Goal: Feedback & Contribution: Contribute content

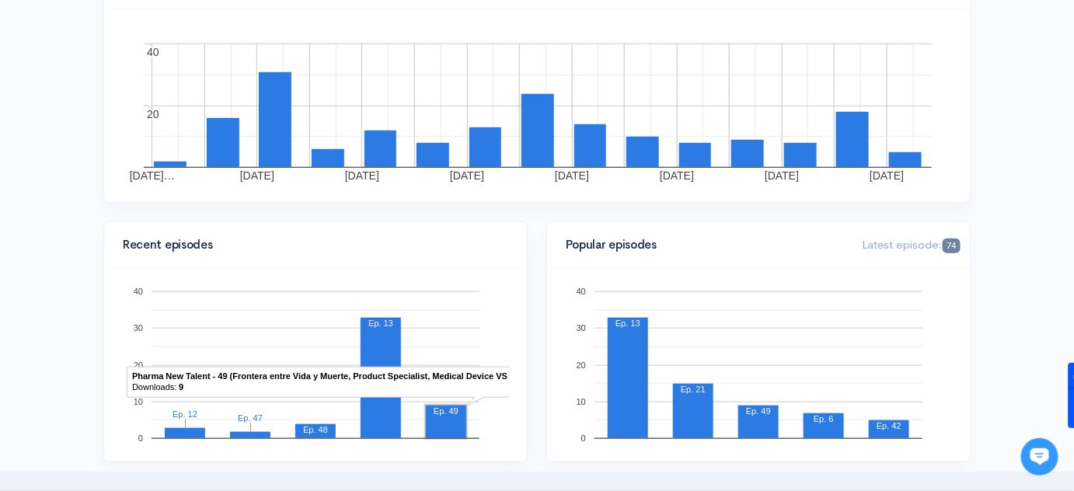
scroll to position [70, 0]
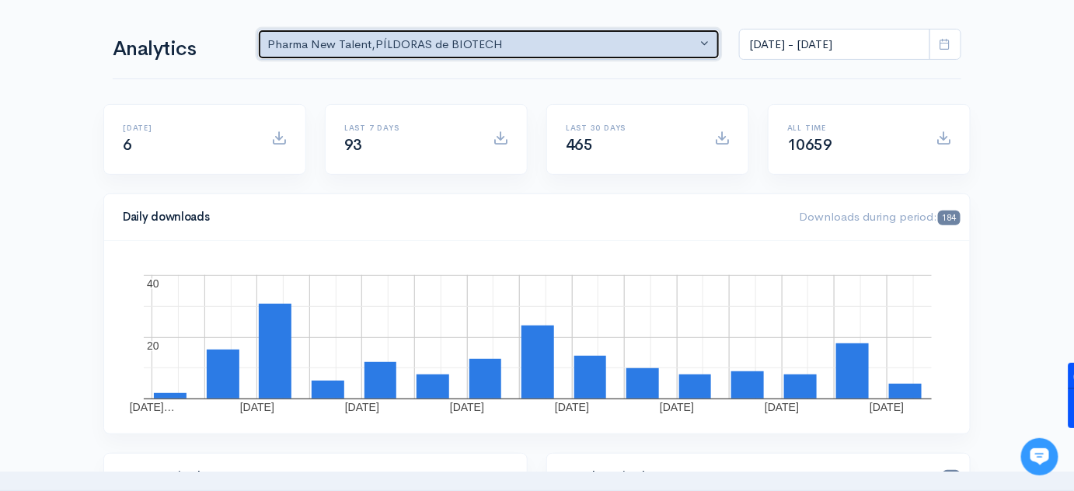
click at [681, 45] on div "Pharma New Talent , PÍLDORAS de BIOTECH" at bounding box center [481, 45] width 429 height 18
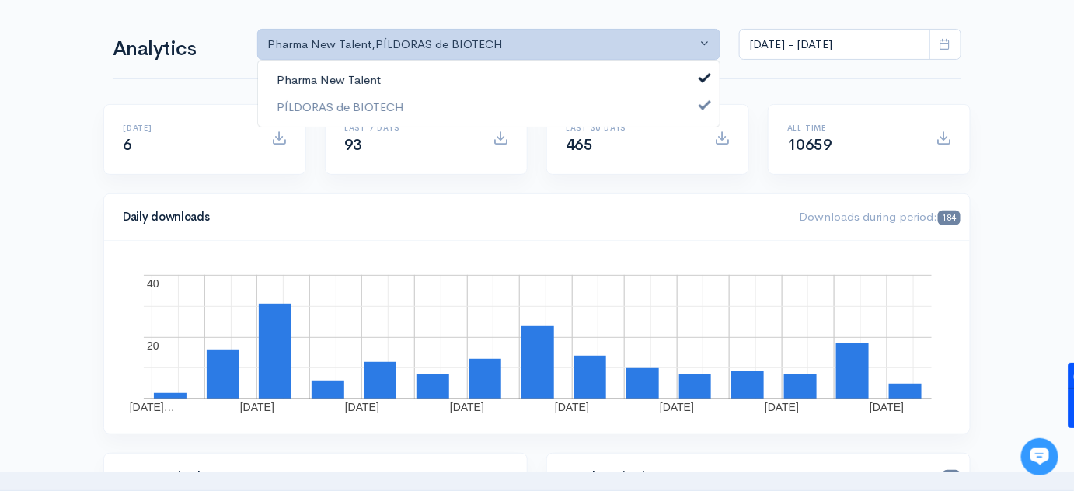
click at [522, 88] on link "Pharma New Talent" at bounding box center [489, 80] width 462 height 27
select select "14672"
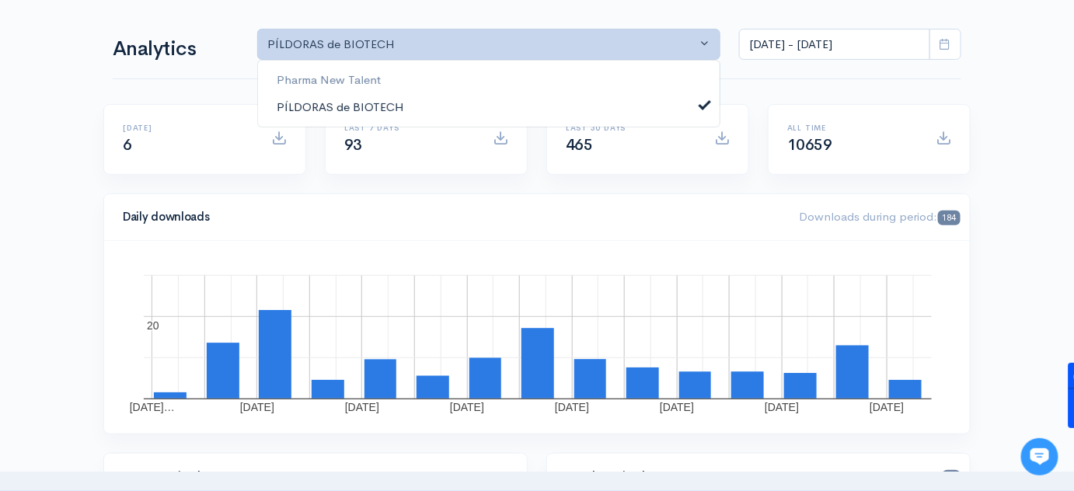
click at [527, 114] on link "PÍLDORAS de BIOTECH" at bounding box center [489, 106] width 462 height 27
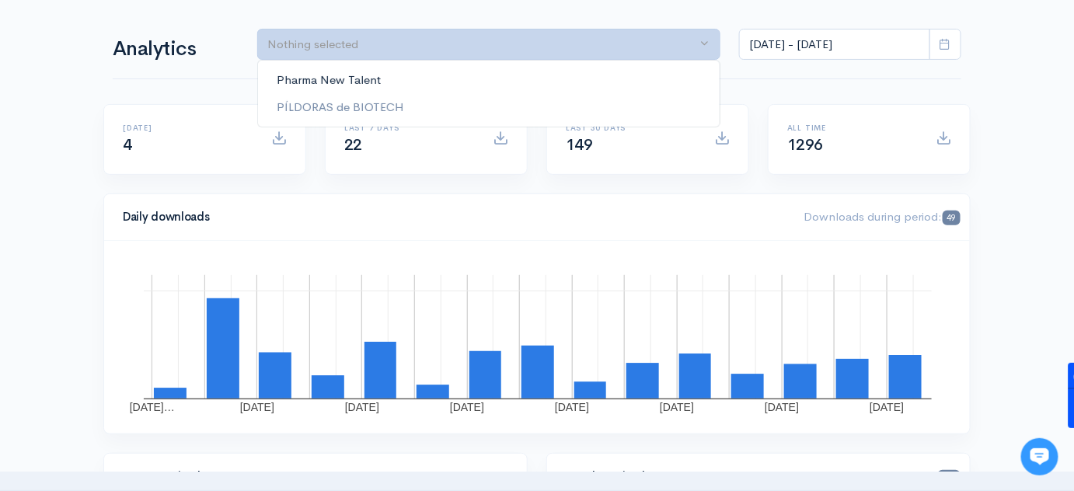
click at [536, 89] on link "Pharma New Talent" at bounding box center [489, 80] width 462 height 27
select select "10475"
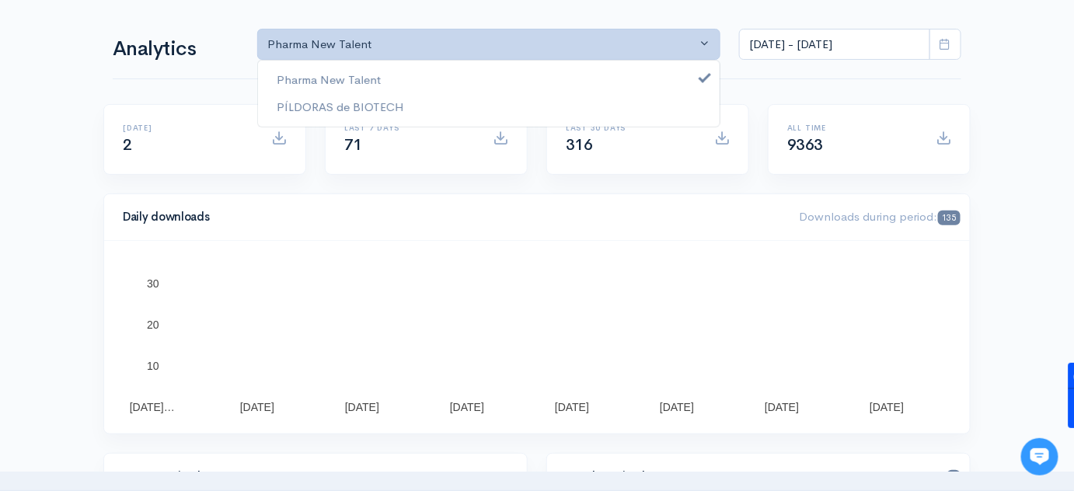
scroll to position [0, 0]
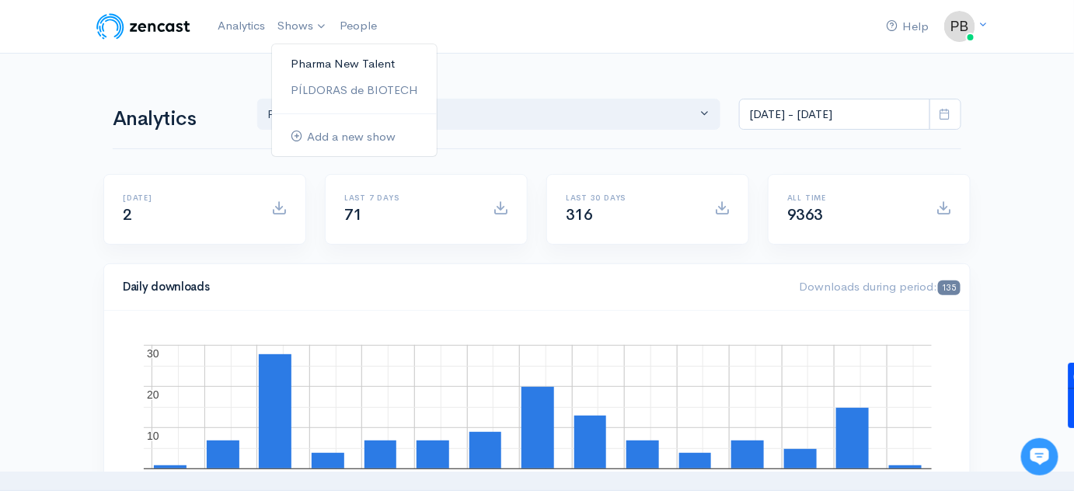
click at [330, 65] on link "Pharma New Talent" at bounding box center [354, 64] width 165 height 27
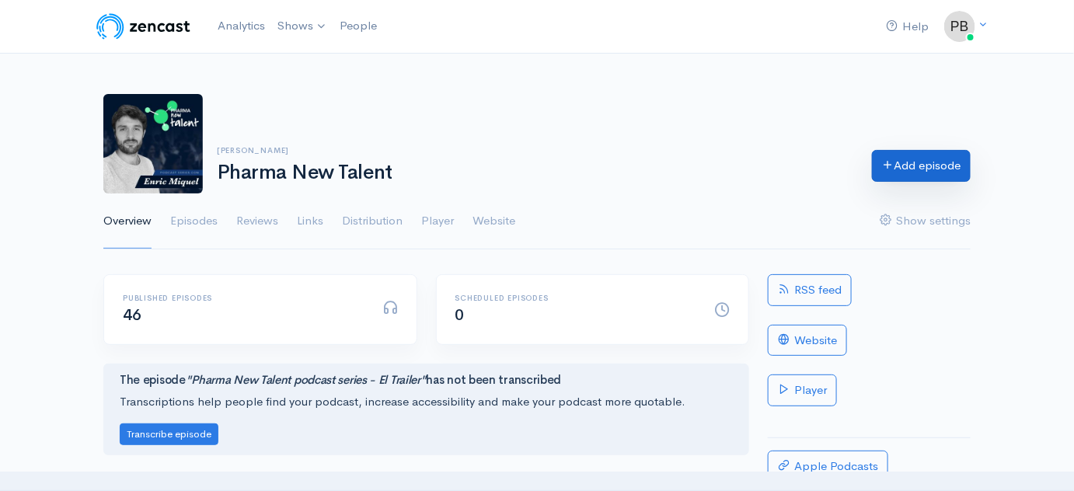
click at [901, 163] on link "Add episode" at bounding box center [921, 166] width 99 height 32
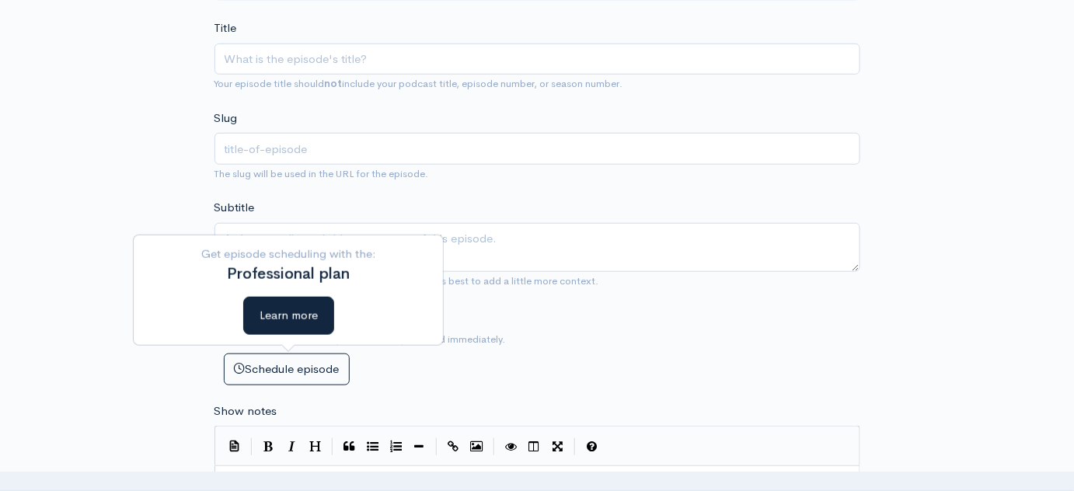
click at [663, 205] on div "Subtitle No need to repeat the main title of the episode, it's best to add a li…" at bounding box center [537, 244] width 646 height 90
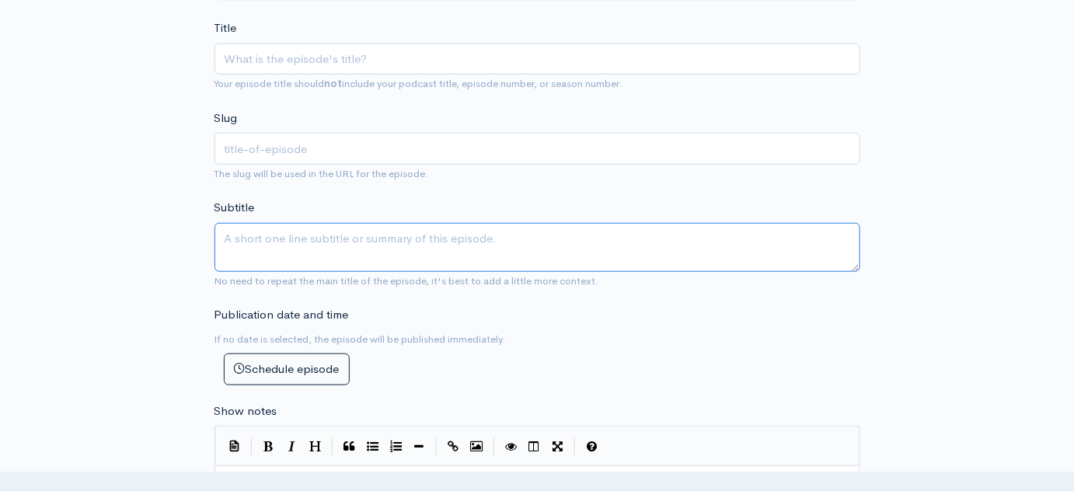
click at [589, 239] on textarea "Subtitle" at bounding box center [537, 247] width 646 height 49
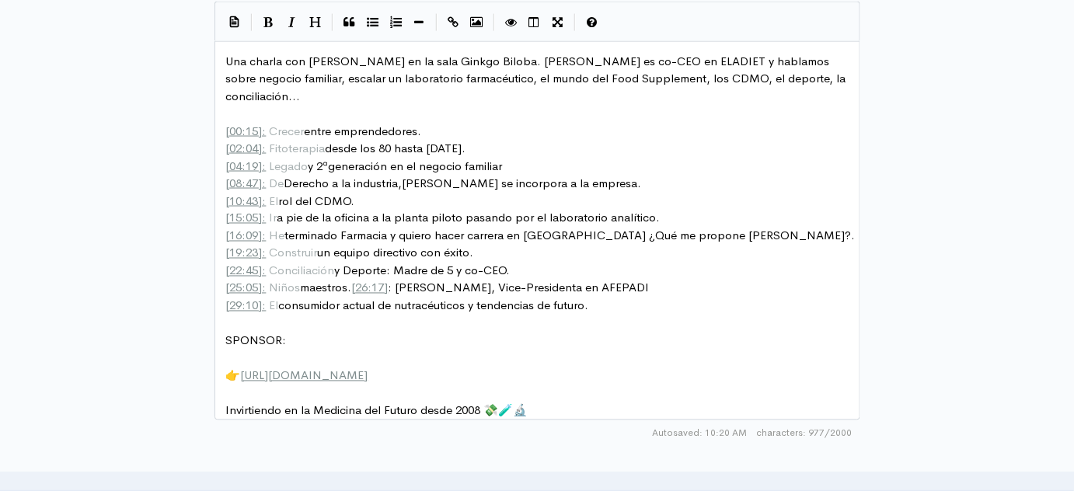
click at [525, 385] on pre "​" at bounding box center [543, 394] width 640 height 18
click at [510, 368] on pre "👉 [URL][DOMAIN_NAME]" at bounding box center [543, 377] width 640 height 18
type textarea "uro."
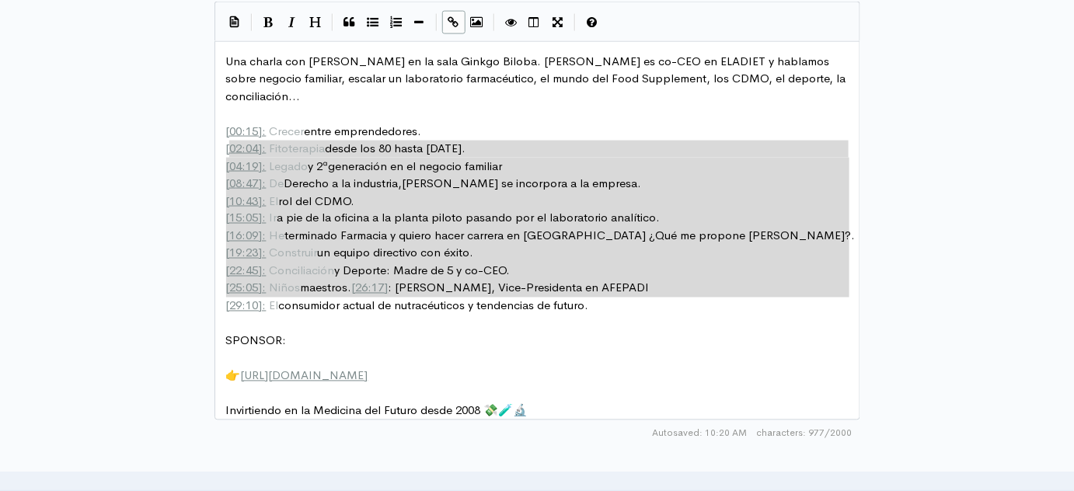
type textarea "Una charla con [PERSON_NAME] en la sala Ginkgo Biloba. [PERSON_NAME] es co-CEO …"
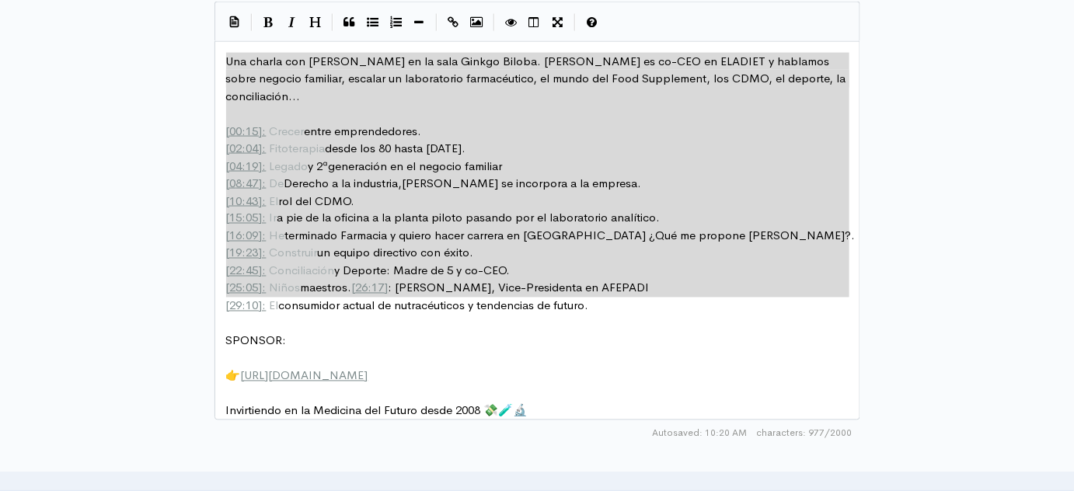
drag, startPoint x: 618, startPoint y: 297, endPoint x: 113, endPoint y: 37, distance: 568.3
paste textarea
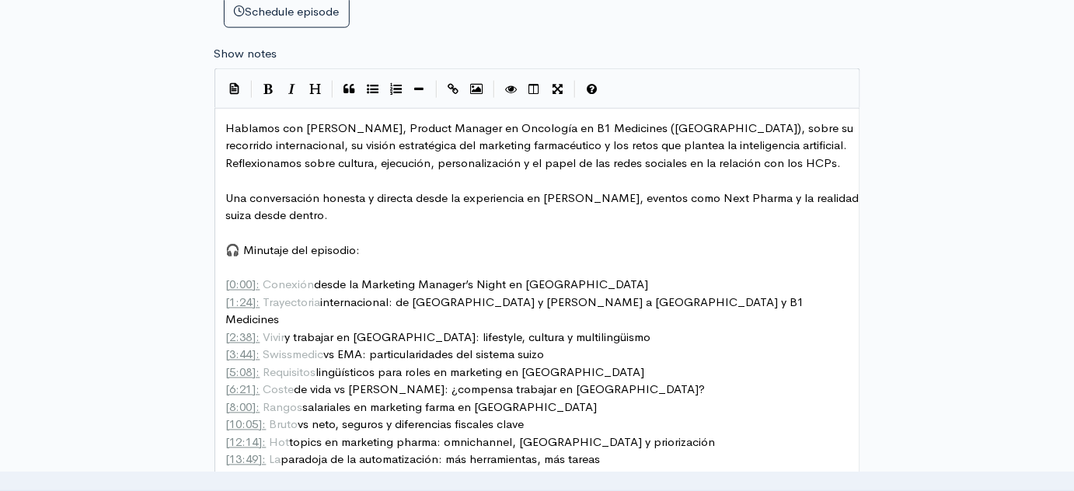
click at [347, 303] on span "[ 1:24 ]: Trayectoria internacional: de [GEOGRAPHIC_DATA] y [PERSON_NAME] a [GE…" at bounding box center [516, 311] width 581 height 33
click at [322, 213] on pre "Una conversación honesta y directa desde la experiencia en [PERSON_NAME], event…" at bounding box center [543, 207] width 640 height 35
click at [298, 149] on span "Hablamos con [PERSON_NAME], Product Manager en Oncología en B1 Medicines ([GEOG…" at bounding box center [541, 145] width 631 height 50
click at [574, 124] on span "Hablamos con [PERSON_NAME], Product Manager en Oncología en B1 Medicines ([GEOG…" at bounding box center [541, 145] width 631 height 50
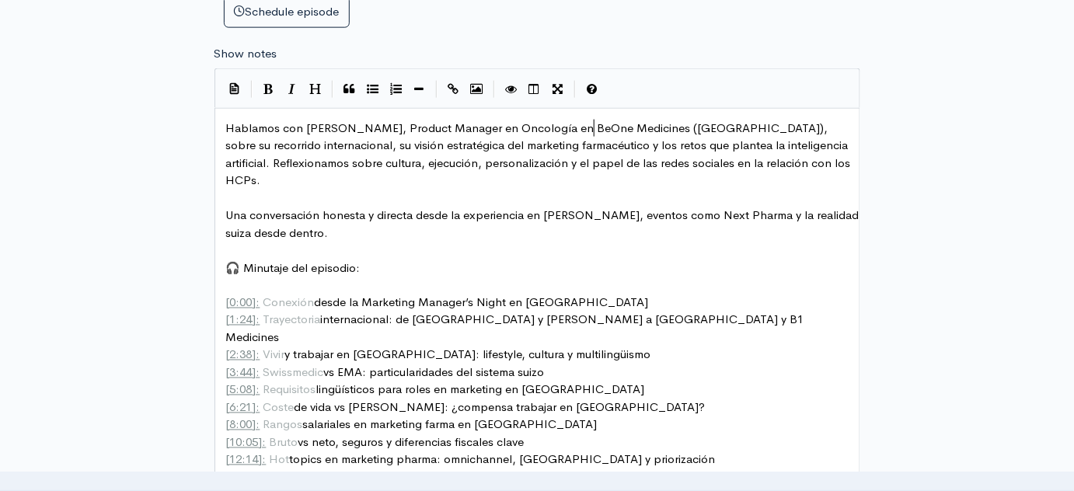
scroll to position [5, 27]
type textarea "eOne"
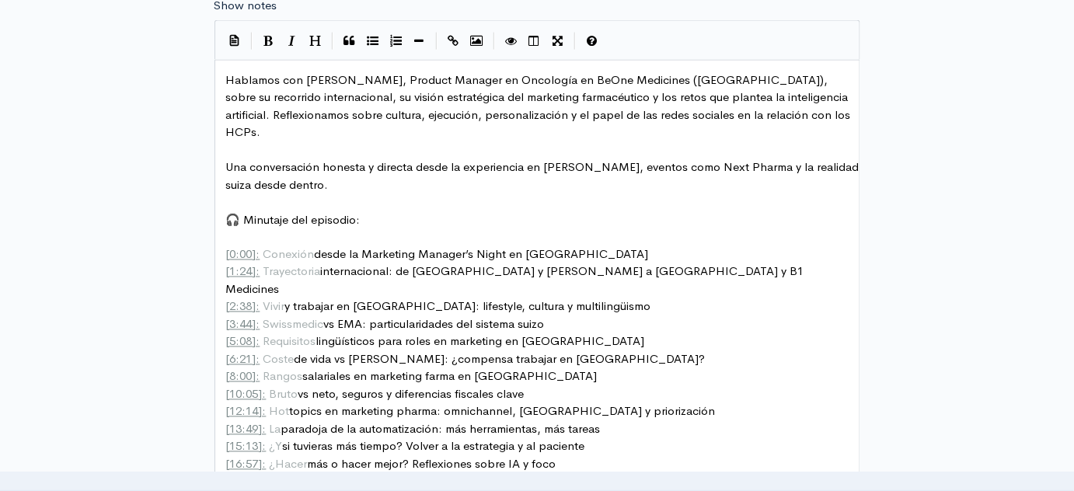
scroll to position [759, 0]
click at [475, 159] on pre "Una conversación honesta y directa desde la experiencia en [PERSON_NAME], event…" at bounding box center [543, 176] width 640 height 35
type textarea "en [PERSON_NAME], eventos como Next Pharma"
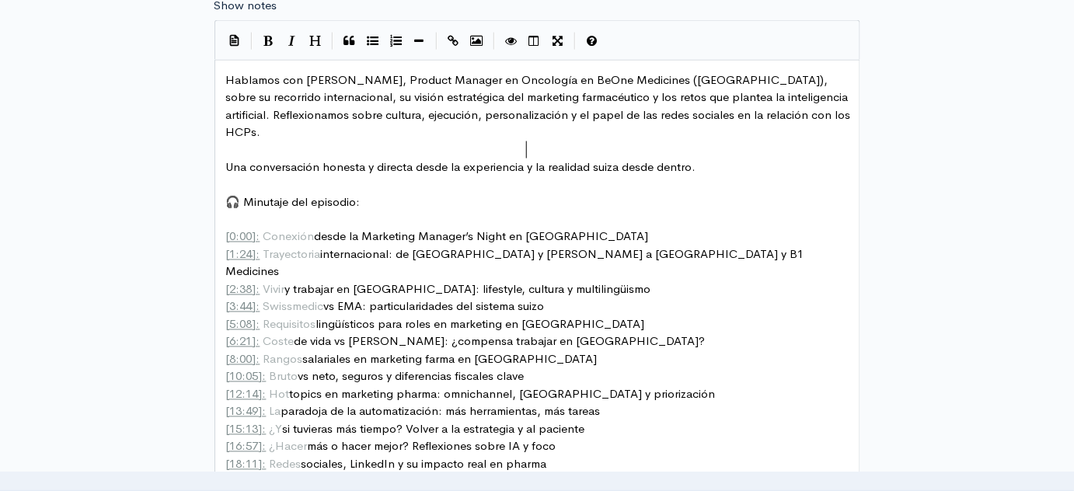
scroll to position [829, 0]
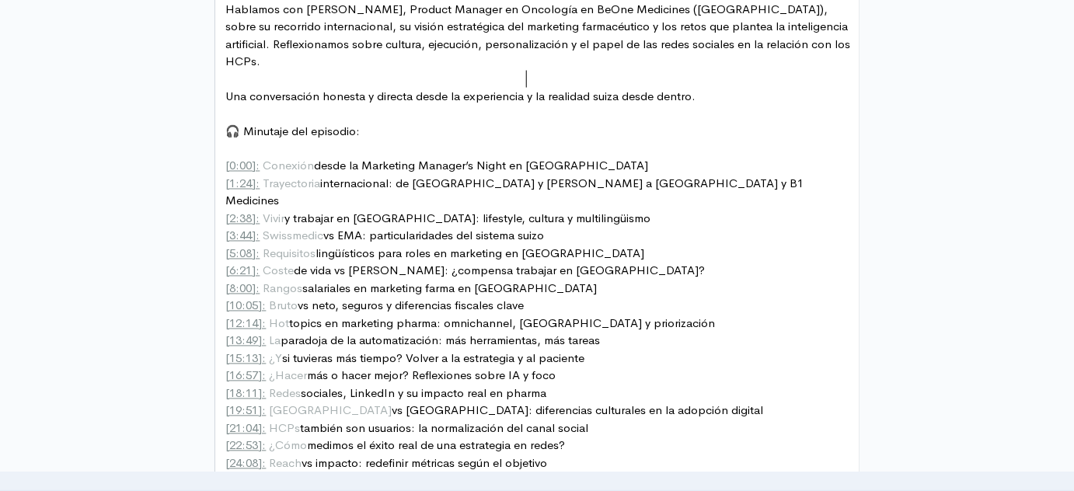
click at [394, 176] on span "[ 1:24 ]: Trayectoria internacional: de [GEOGRAPHIC_DATA] y [PERSON_NAME] a [GE…" at bounding box center [516, 192] width 581 height 33
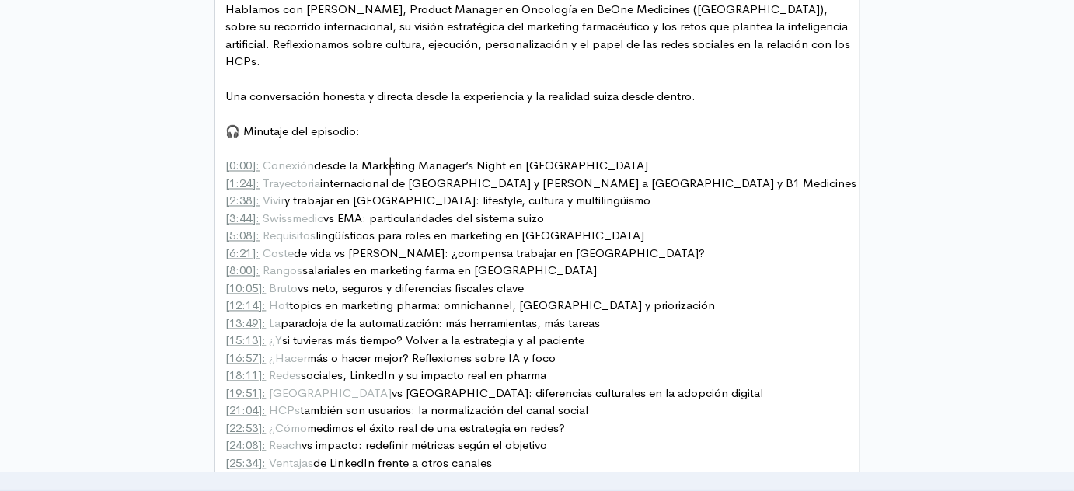
type textarea ","
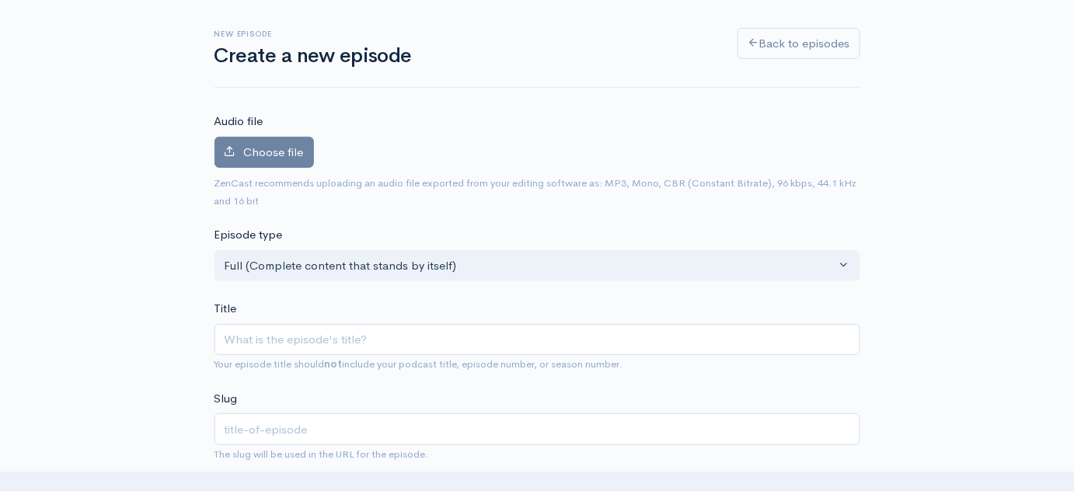
scroll to position [52, 0]
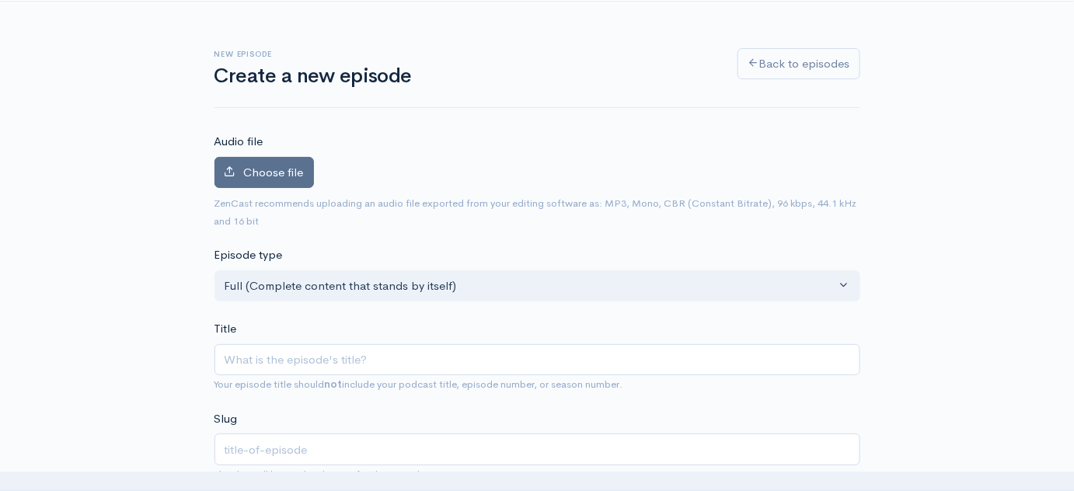
type textarea "eOne"
click at [302, 180] on label "Choose file" at bounding box center [263, 173] width 99 height 32
click at [0, 0] on input "Choose file" at bounding box center [0, 0] width 0 height 0
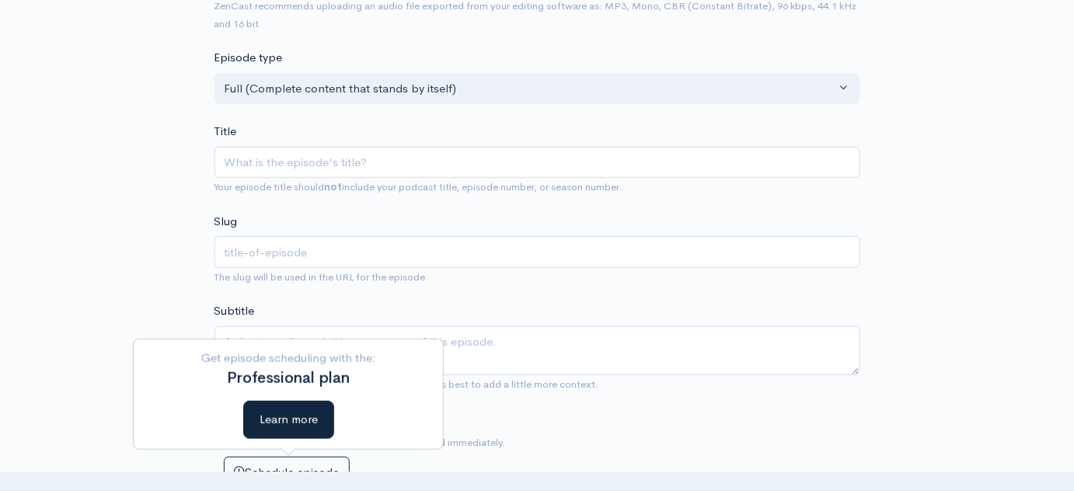
scroll to position [267, 0]
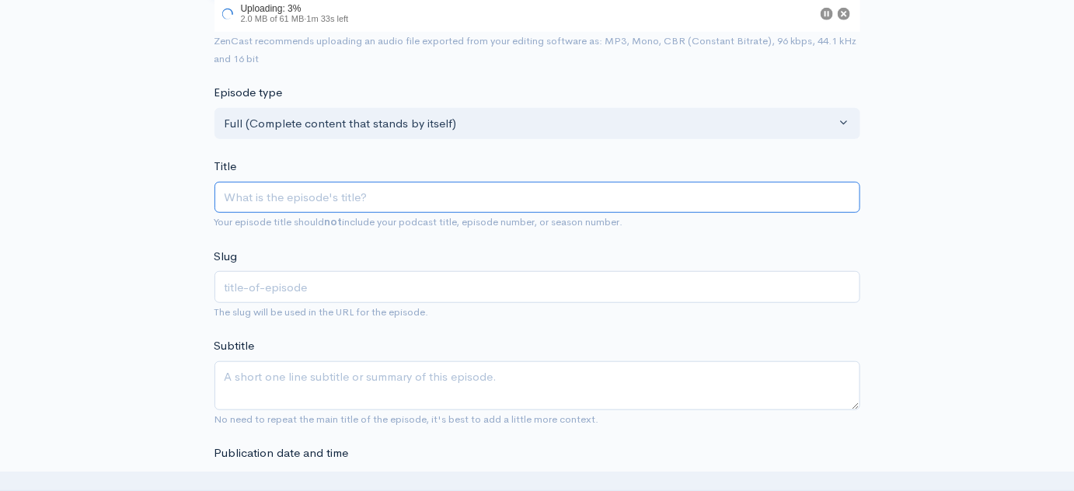
click at [309, 186] on input "Title" at bounding box center [537, 198] width 646 height 32
type input "¿?"
type input "wr8"
type input "¿C?"
type input "c"
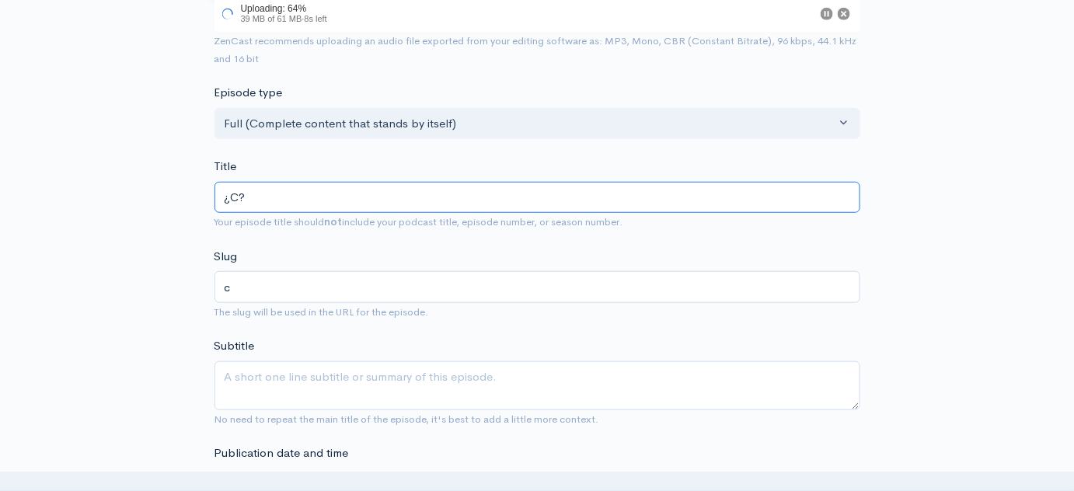
type input "¿Có?"
type input "co"
type input "¿Cóm?"
type input "com"
type input "¿Cómo?"
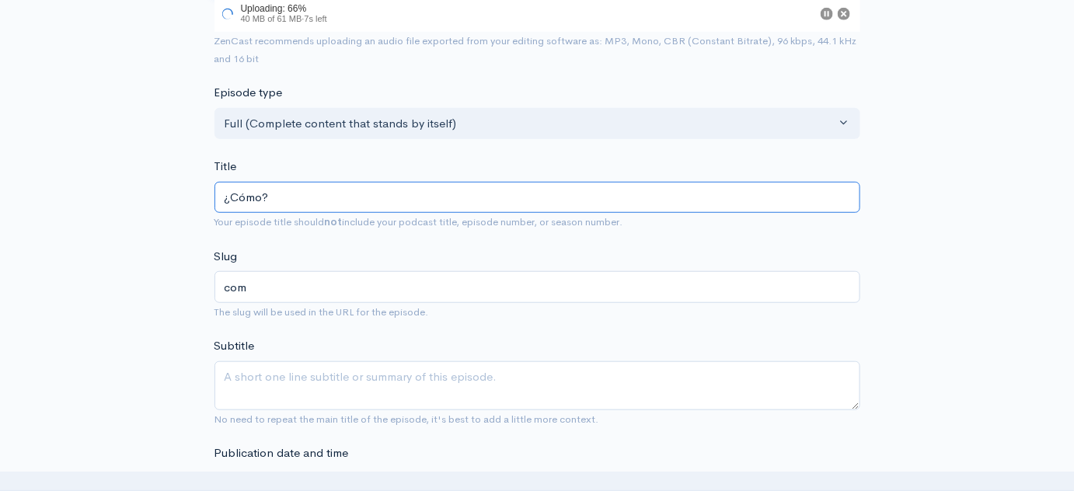
type input "como"
type input "¿Cómo e?"
type input "como-e"
type input "¿Cómo es ?"
type input "como-es"
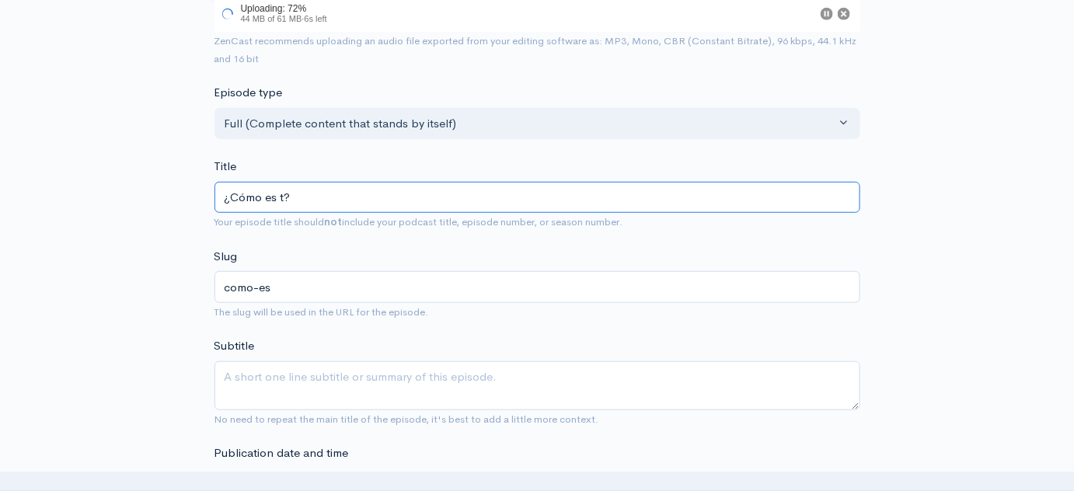
type input "¿Cómo es tr?"
type input "como-es-tr"
type input "¿Cómo es trab?"
type input "como-es-tra"
type input "¿Cómo es traba?"
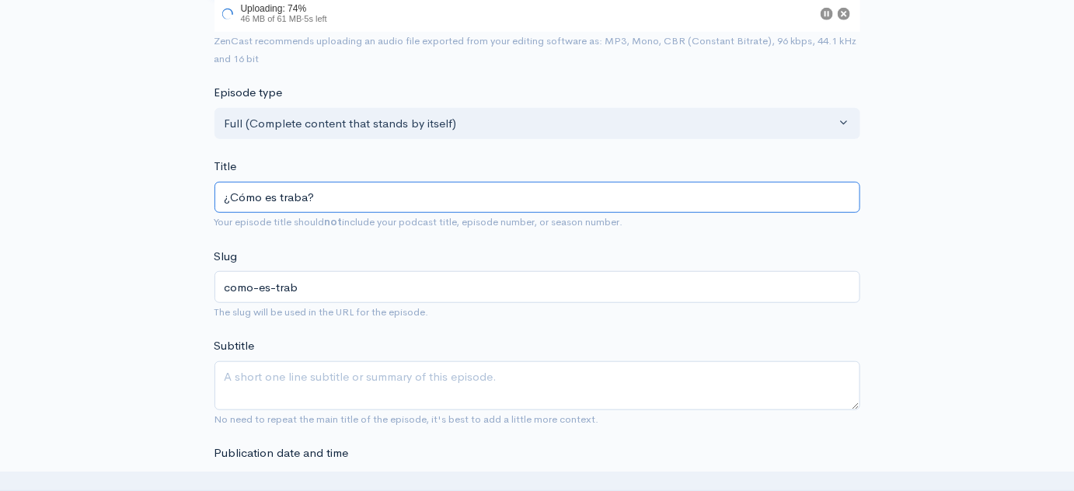
type input "como-es-traba"
type input "¿Cómo es trabaja?"
type input "como-es-trabaj"
type input "¿Cómo es trabaja ?"
type input "como-es-trabaja"
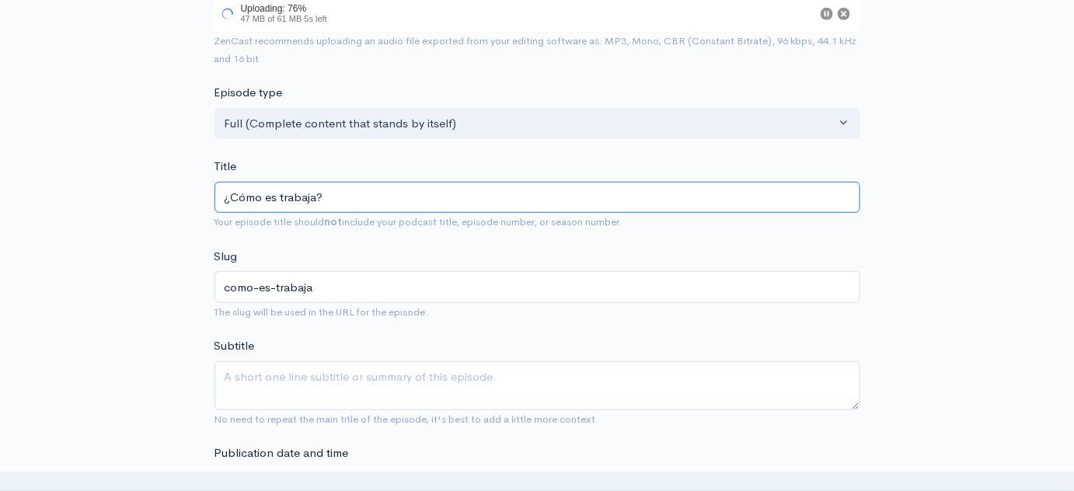
type input "¿Cómo es trabajar?"
type input "como-es-trabajar"
type input "¿Cómo es trabajar F?"
type input "como-es-trabajar-f"
type input "¿Cómo es trabajar Farm?"
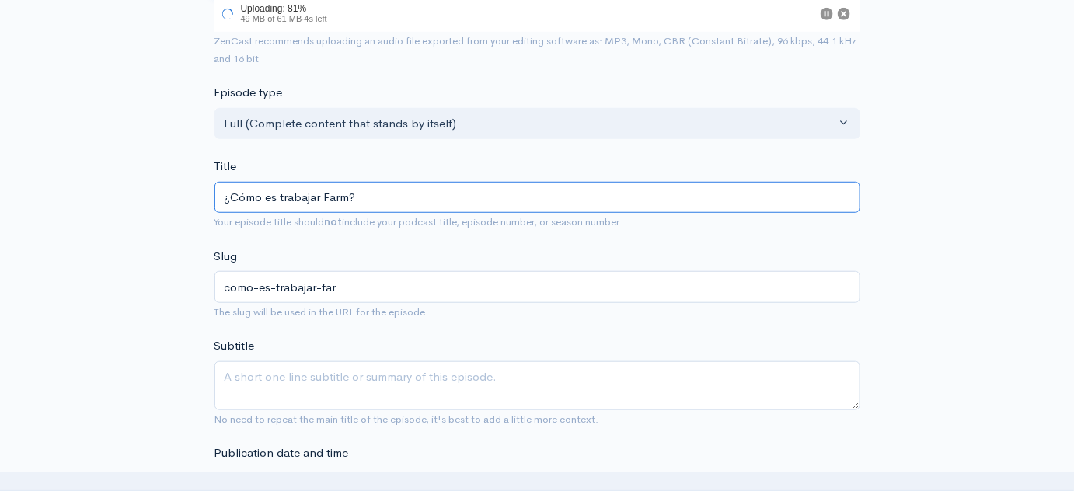
type input "como-es-trabajar-farm"
type input "¿Cómo es trabajar Farma?"
type input "como-es-trabajar-farma"
type input "¿Cómo es trabajar Farma en?"
type input "como-es-trabajar-farma-en"
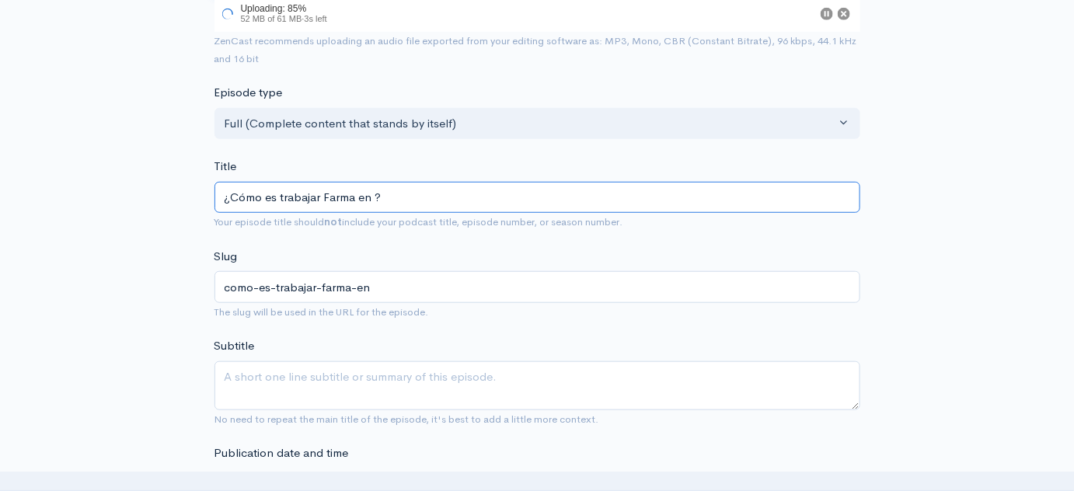
type input "¿Cómo es trabajar Farma en S?"
type input "como-es-trabajar-farma-en-s"
type input "¿Cómo es trabajar Farma en Su?"
type input "como-es-trabajar-farma-en-su"
type input "¿Cómo es trabajar Farma en Suiz?"
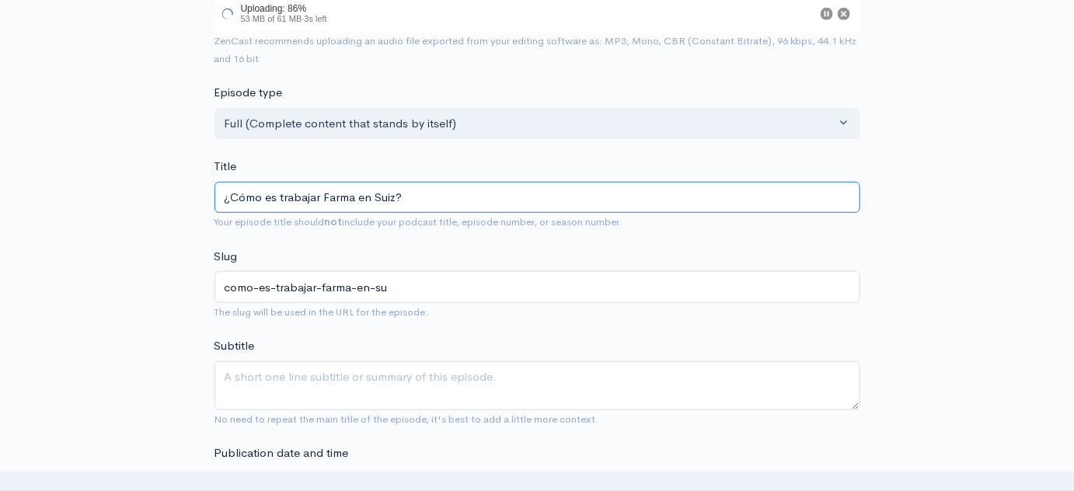
type input "como-es-trabajar-farma-en-suiz"
type input "¿Cómo es trabajar Farma en [GEOGRAPHIC_DATA]?"
type input "como-es-trabajar-farma-en-[GEOGRAPHIC_DATA]"
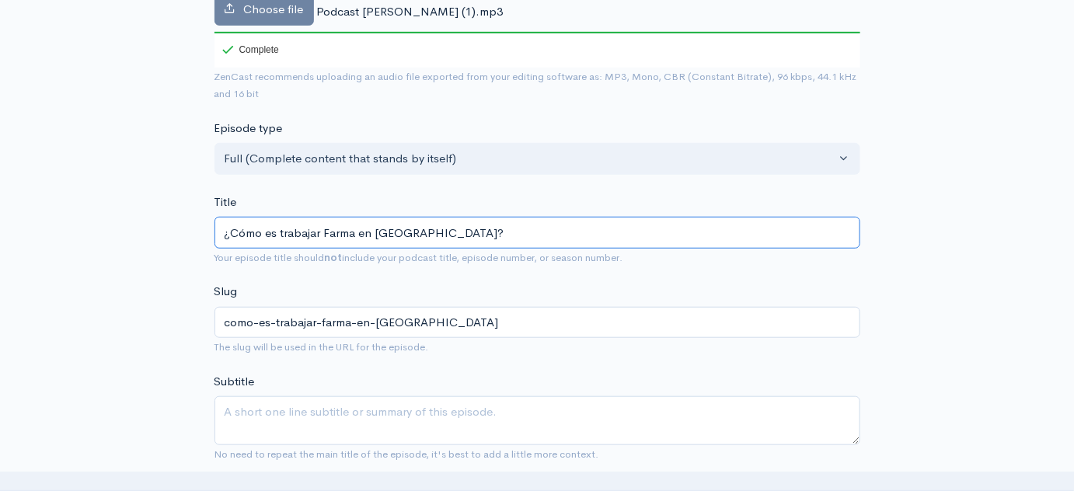
scroll to position [304, 0]
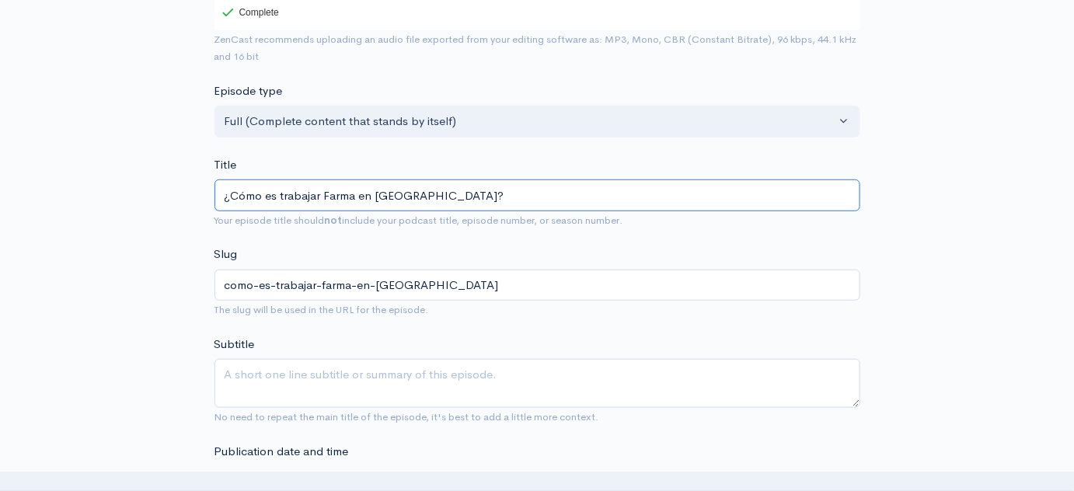
type input "¿Cómo es trabajar Farma en [GEOGRAPHIC_DATA]? C"
type input "como-es-trabajar-farma-en-[GEOGRAPHIC_DATA]-c"
type input "¿Cómo es trabajar Farma en [GEOGRAPHIC_DATA]? Con"
type input "como-es-trabajar-farma-en-[GEOGRAPHIC_DATA]-con"
type input "¿Cómo es trabajar Farma en [GEOGRAPHIC_DATA]? Conv"
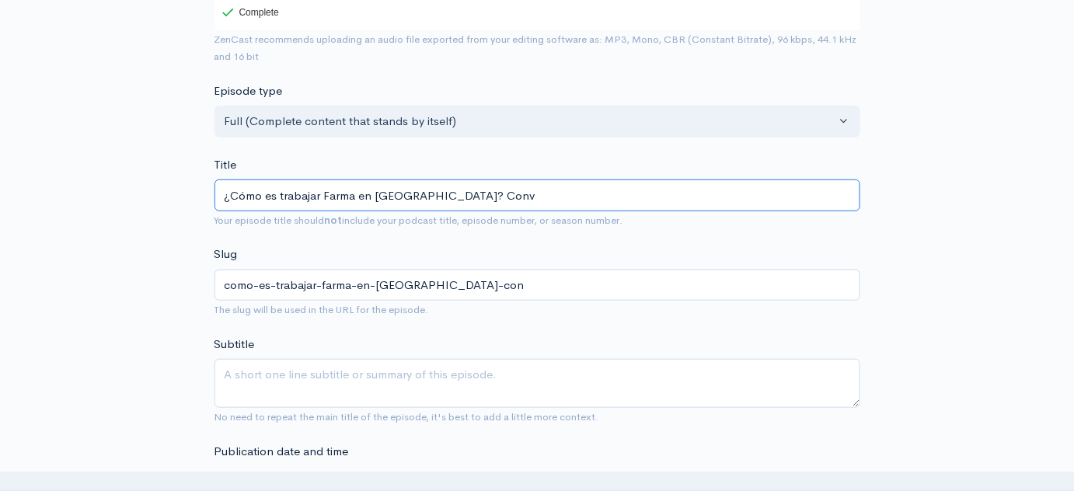
type input "como-es-trabajar-farma-en-[GEOGRAPHIC_DATA]-conv"
type input "¿Cómo es trabajar Farma en [GEOGRAPHIC_DATA]? Con"
type input "como-es-trabajar-farma-en-[GEOGRAPHIC_DATA]-con"
type input "¿Cómo es trabajar Farma en [GEOGRAPHIC_DATA]? Co"
type input "como-es-trabajar-farma-en-suiza-co"
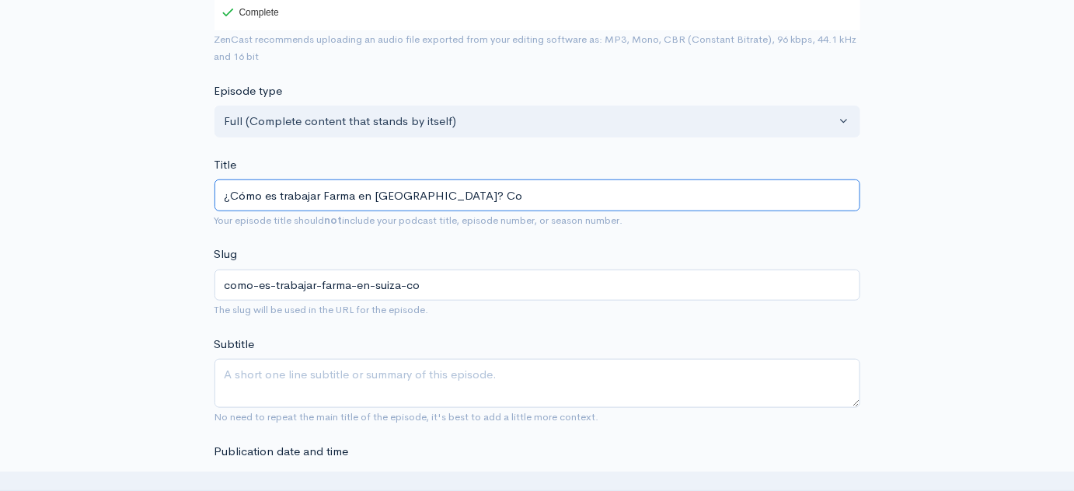
type input "¿Cómo es trabajar Farma en [GEOGRAPHIC_DATA]? C"
type input "como-es-trabajar-farma-en-[GEOGRAPHIC_DATA]-c"
type input "¿Cómo es trabajar Farma en [GEOGRAPHIC_DATA]?"
type input "como-es-trabajar-farma-en-[GEOGRAPHIC_DATA]"
type input "¿Cómo es trabajar Farma en [GEOGRAPHIC_DATA]? co"
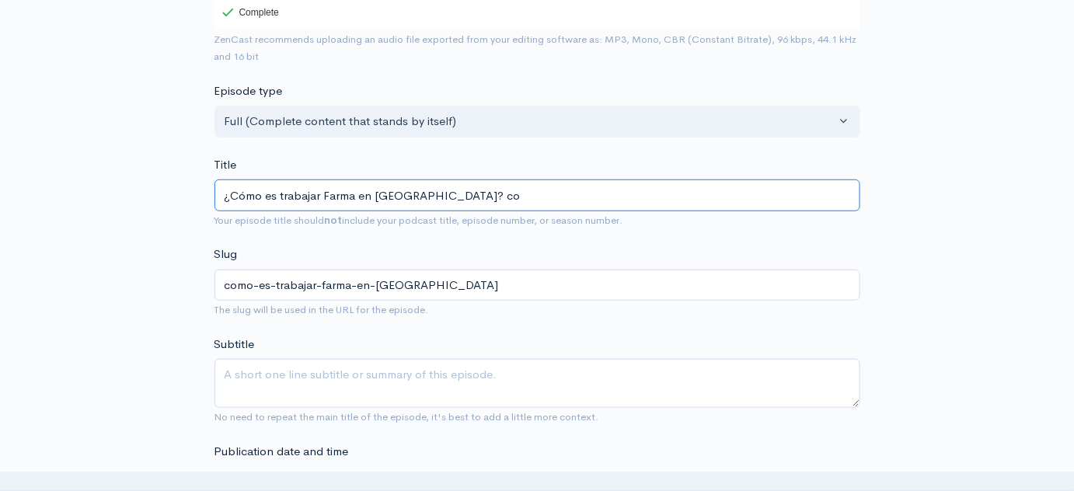
type input "como-es-trabajar-farma-en-suiza-co"
type input "¿Cómo es trabajar Farma en [GEOGRAPHIC_DATA]? con"
type input "como-es-trabajar-farma-en-[GEOGRAPHIC_DATA]-con"
type input "¿Cómo es trabajar Farma en [GEOGRAPHIC_DATA]? con N"
type input "como-es-trabajar-farma-en-suiza-con-n"
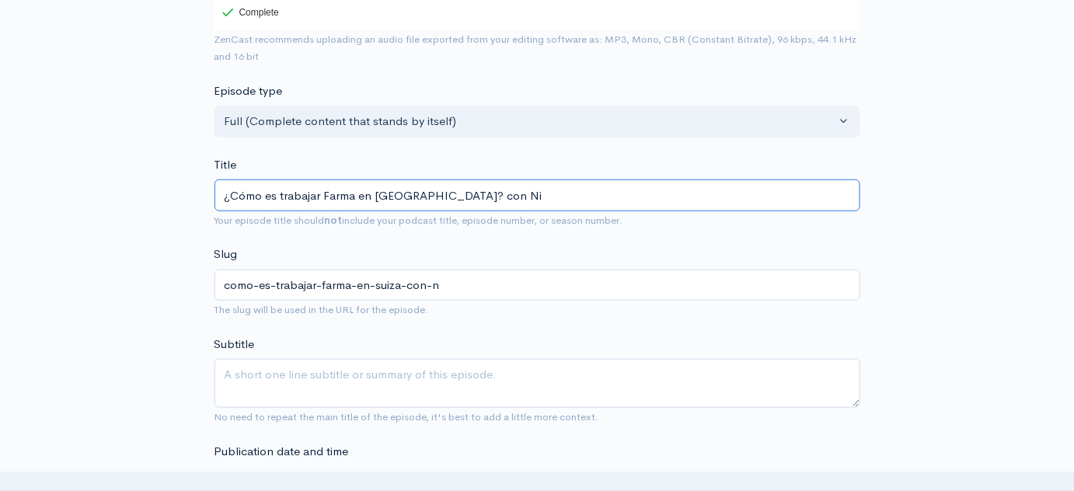
type input "¿Cómo es trabajar Farma en [GEOGRAPHIC_DATA]? con Nic"
type input "como-es-trabajar-farma-en-suiza-con-nic"
type input "¿Cómo es trabajar Farma en [GEOGRAPHIC_DATA]? con [PERSON_NAME]"
type input "como-es-trabajar-farma-en-suiza-con-nico"
type input "¿Cómo es trabajar Farma en [GEOGRAPHIC_DATA]? con [PERSON_NAME]"
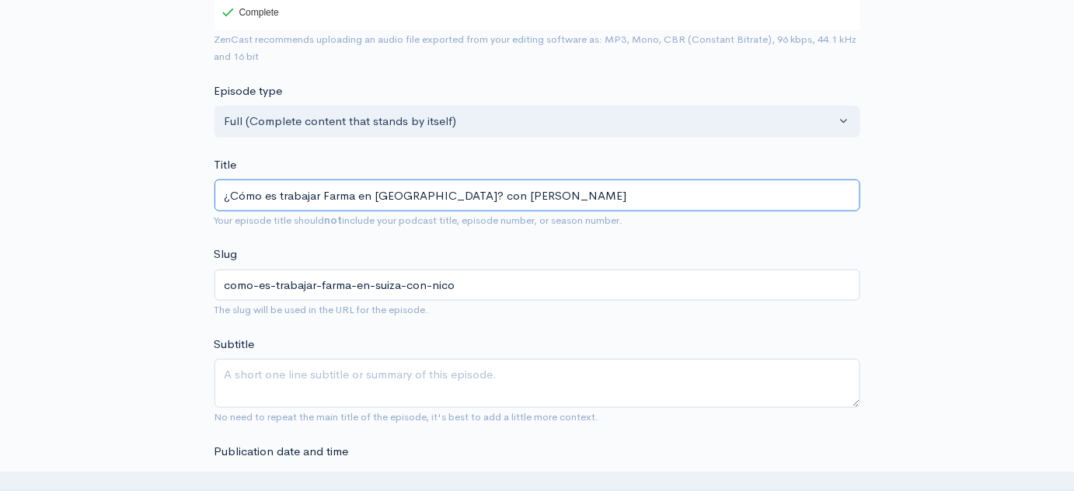
type input "como-es-trabajar-farma-en-suiza-con-[PERSON_NAME]"
type input "¿Cómo es trabajar Farma en [GEOGRAPHIC_DATA]? con Nico Re"
type input "como-es-trabajar-farma-en-suiza-con-[PERSON_NAME]"
type input "¿Cómo es trabajar Farma en [GEOGRAPHIC_DATA]? con [PERSON_NAME]"
type input "como-es-trabajar-farma-en-suiza-con-[PERSON_NAME]"
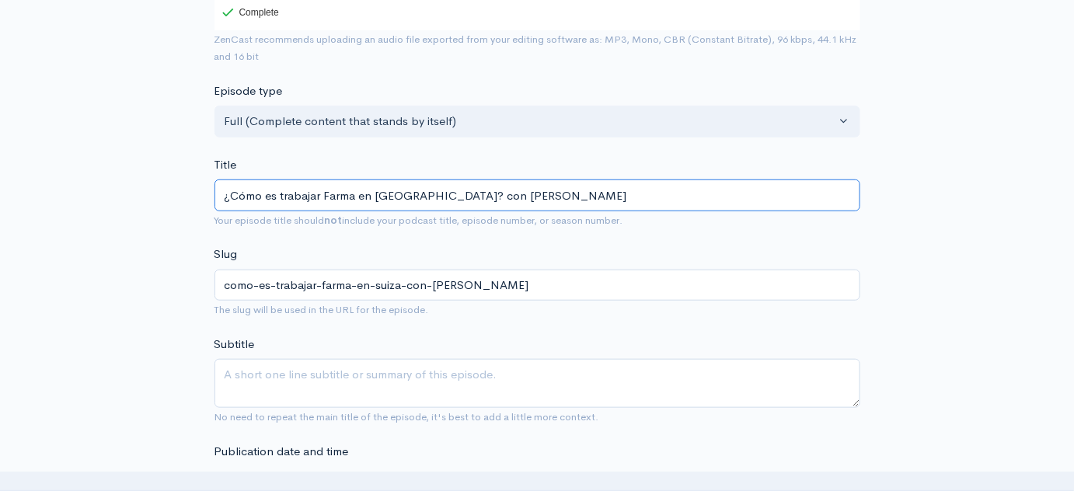
type input "¿Cómo es trabajar Farma en [GEOGRAPHIC_DATA]? con [PERSON_NAME]"
type input "como-es-trabajar-farma-en-suiza-con-[PERSON_NAME]"
type input "¿Cómo es trabajar Farma en [GEOGRAPHIC_DATA]? con [PERSON_NAME]"
type input "como-es-trabajar-farma-en-suiza-con-[PERSON_NAME]"
type input "¿Cómo es trabajar Farma en [GEOGRAPHIC_DATA]? con [PERSON_NAME], m"
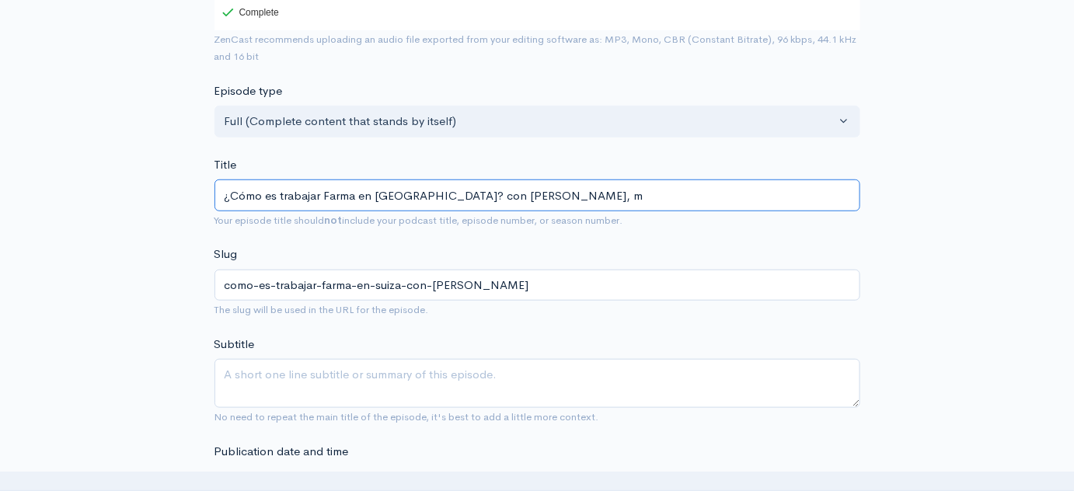
type input "como-es-trabajar-farma-en-suiza-con-[PERSON_NAME]-m"
type input "¿Cómo es trabajar Farma en [GEOGRAPHIC_DATA]? con [PERSON_NAME]"
type input "como-es-trabajar-farma-en-suiza-con-nico-[PERSON_NAME]-[PERSON_NAME]"
type input "¿Cómo es trabajar Farma en [GEOGRAPHIC_DATA]? con [PERSON_NAME], marke"
type input "como-es-trabajar-farma-en-suiza-con-[PERSON_NAME]"
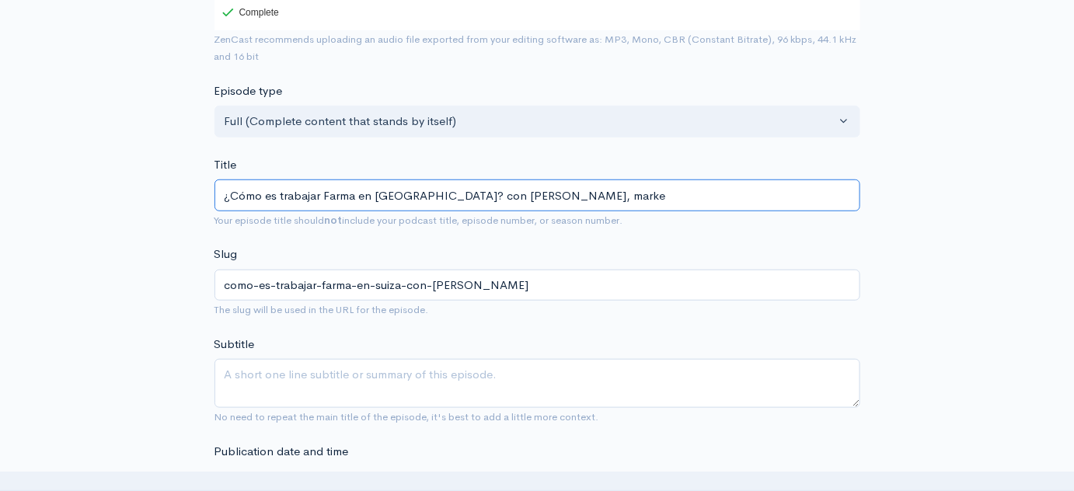
type input "¿Cómo es trabajar Farma en [GEOGRAPHIC_DATA]? con [PERSON_NAME], market"
type input "como-es-trabajar-farma-en-suiza-con-nico-[PERSON_NAME]-market"
type input "¿Cómo es trabajar Farma en [GEOGRAPHIC_DATA]? con [PERSON_NAME], markete"
type input "como-es-trabajar-farma-en-suiza-con-nico-[PERSON_NAME]-markete"
type input "¿Cómo es trabajar Farma en [GEOGRAPHIC_DATA]? con [PERSON_NAME], marketeer"
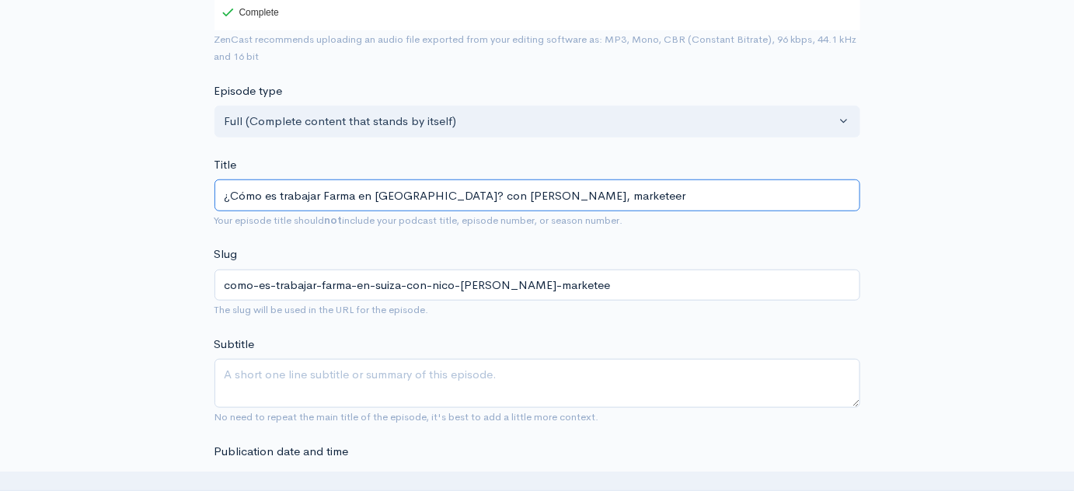
type input "como-es-trabajar-farma-en-suiza-con-nico-[PERSON_NAME]-marketeer"
click at [505, 189] on input "¿Cómo es trabajar Farma en [GEOGRAPHIC_DATA]? con [PERSON_NAME], marketeer" at bounding box center [537, 196] width 646 height 32
type input "¿Cómo es trabajar Farma en [GEOGRAPHIC_DATA]? con [PERSON_NAME], pmarketeer"
type input "como-es-trabajar-farma-en-suiza-con-[PERSON_NAME]-pmarketeer"
type input "¿Cómo es trabajar Farma en [GEOGRAPHIC_DATA]? con [PERSON_NAME], phamarketeer"
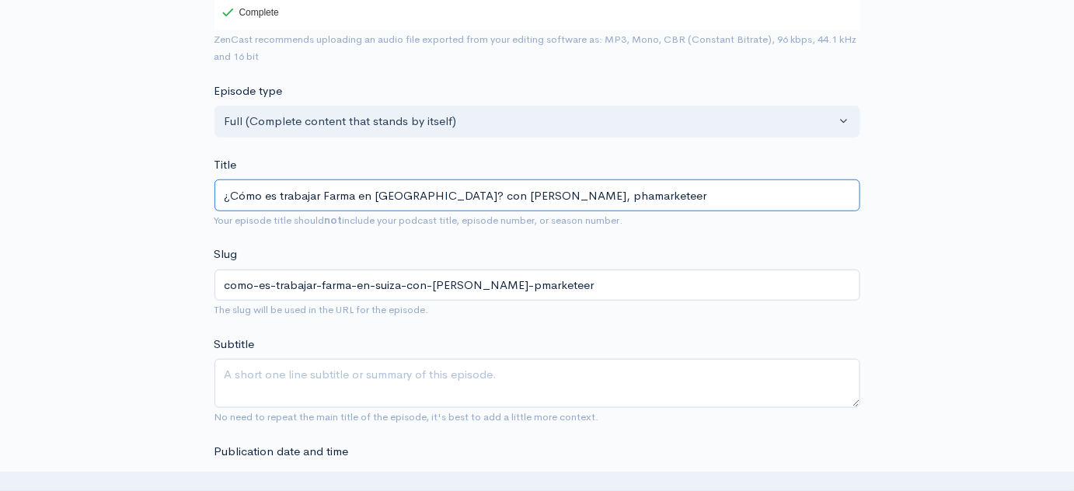
type input "como-es-trabajar-farma-en-suiza-con-nico-[PERSON_NAME]-phamarketeer"
type input "¿Cómo es trabajar Farma en [GEOGRAPHIC_DATA]? con [PERSON_NAME], pharmarketeer"
type input "como-es-trabajar-farma-en-suiza-con-nico-[PERSON_NAME]-pharmarketeer"
type input "¿Cómo es trabajar Farma en [GEOGRAPHIC_DATA]? con [PERSON_NAME], pharmamarketeer"
type input "como-es-trabajar-farma-en-suiza-con-nico-[PERSON_NAME]-pharmamarketeer"
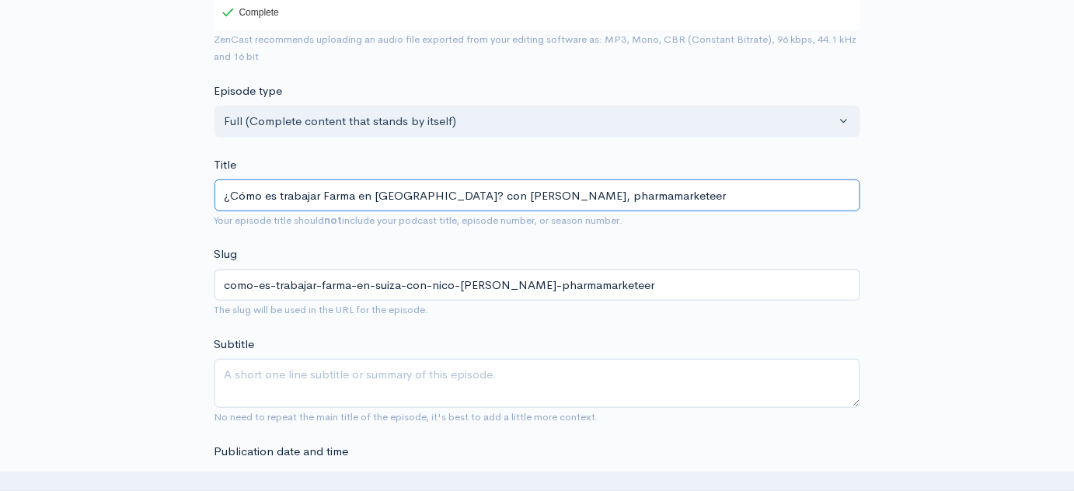
type input "¿Cómo es trabajar Farma en [GEOGRAPHIC_DATA]? con [PERSON_NAME], pharma markete…"
type input "como-es-trabajar-farma-en-suiza-con-nico-[PERSON_NAME]-pharma-marketeer"
click at [300, 211] on span "Your episode title should not include your podcast title, episode number, or se…" at bounding box center [537, 220] width 646 height 18
click at [380, 189] on input "¿Cómo es trabajar Farma en [GEOGRAPHIC_DATA]? con [PERSON_NAME], "pharma market…" at bounding box center [537, 196] width 646 height 32
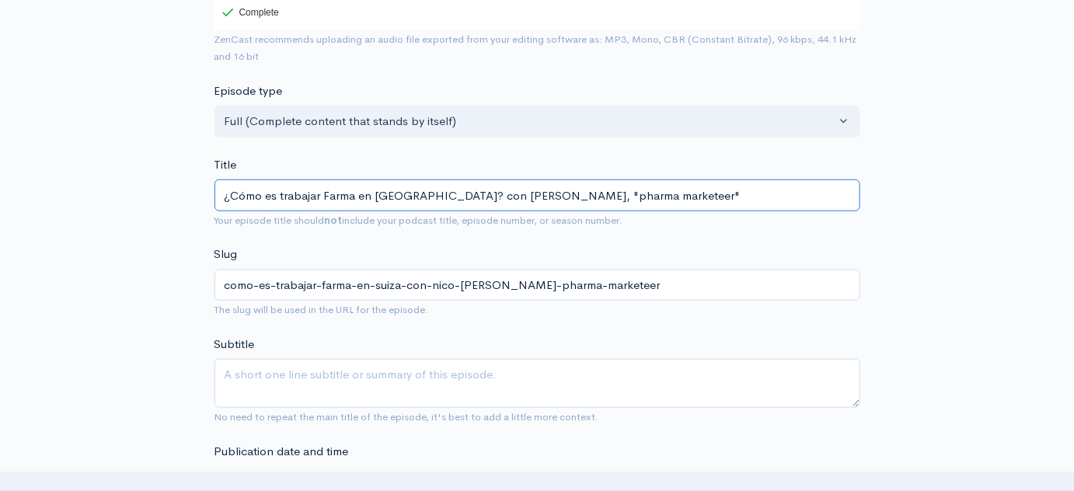
drag, startPoint x: 321, startPoint y: 196, endPoint x: 127, endPoint y: 207, distance: 194.6
type input "V Farma en [GEOGRAPHIC_DATA]? con [PERSON_NAME], "pharma marketeer""
type input "v-farma-en-suiza-con-[PERSON_NAME]-pharma-marketeer"
type input "Viv Farma en [GEOGRAPHIC_DATA]? con [PERSON_NAME], "pharma marketeer""
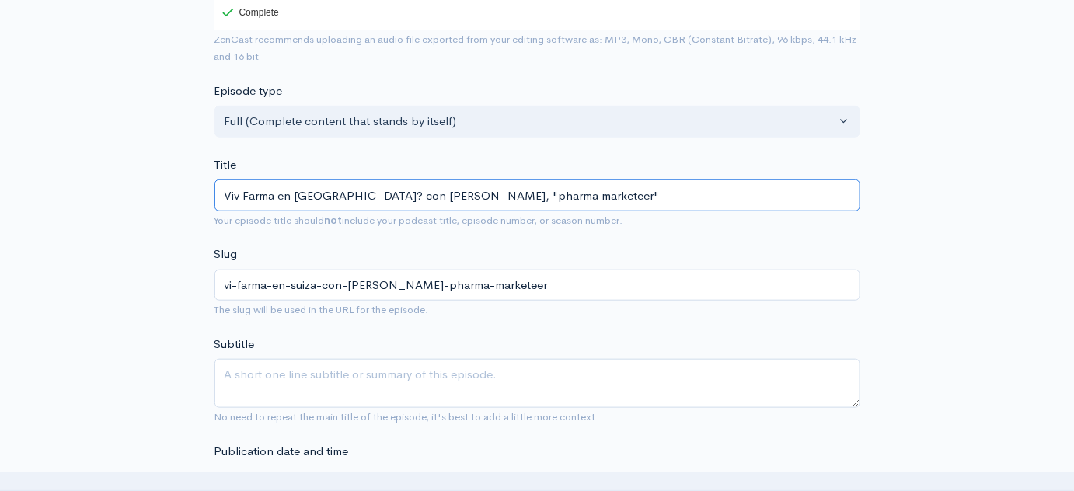
type input "viv-farma-en-[GEOGRAPHIC_DATA]-con-[PERSON_NAME]-pharma-marketeer"
type input "Vivi Farma en [GEOGRAPHIC_DATA]? con [PERSON_NAME], "pharma marketeer""
type input "vivi-farma-en-suiza-con-[PERSON_NAME]-pharma-marketeer"
type input "Vivir Farma en [GEOGRAPHIC_DATA]? con [PERSON_NAME], "pharma marketeer""
type input "vivir-farma-en-[GEOGRAPHIC_DATA]-con-[PERSON_NAME]-pharma-marketeer"
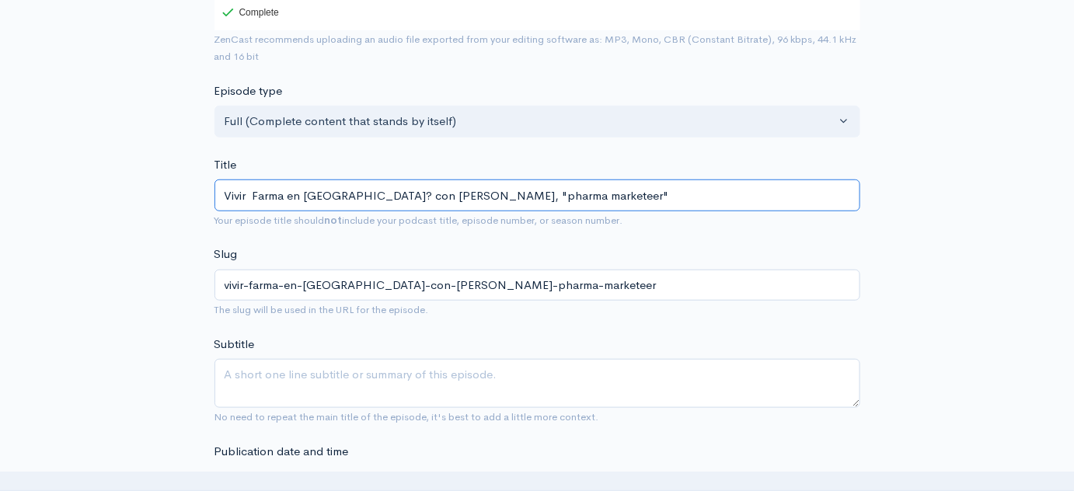
type input "Vivir y Farma en [GEOGRAPHIC_DATA]? con [PERSON_NAME], "pharma marketeer""
type input "vivir-y-farma-en-suiza-con-[PERSON_NAME]-pharma-marketeer"
type input "Vivir y tr Farma en [GEOGRAPHIC_DATA]? con [PERSON_NAME], "pharma marketeer""
type input "vivir-y-tr-farma-en-suiza-con-nico-[PERSON_NAME]-pharma-marketeer"
type input "Vivir y tra Farma en [GEOGRAPHIC_DATA]? con [PERSON_NAME], "pharma marketeer""
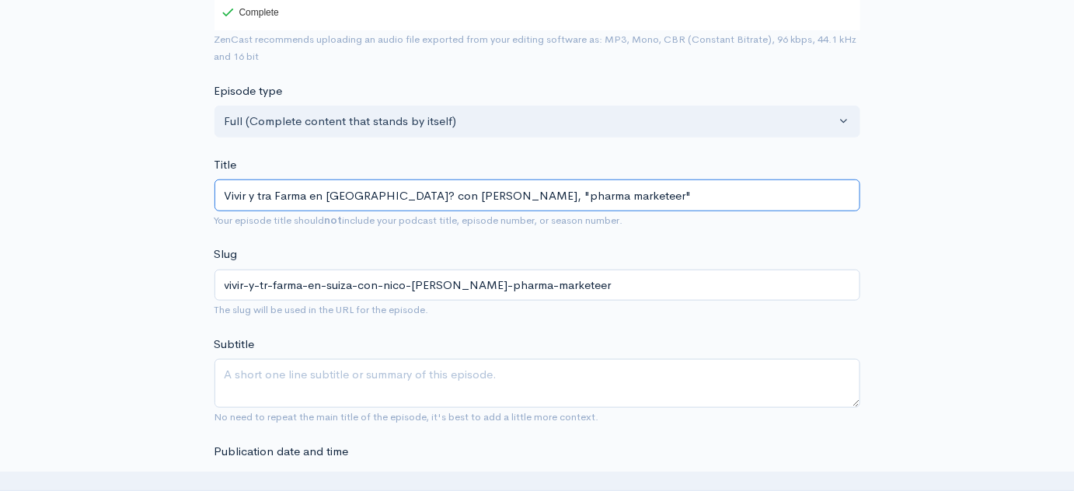
type input "vivir-y-tra-farma-en-suiza-con-nico-[PERSON_NAME]-pharma-marketeer"
type input "Vivir y traba Farma en [GEOGRAPHIC_DATA]? con [PERSON_NAME], "pharma marketeer""
type input "vivir-y-traba-farma-en-suiza-con-nico-[PERSON_NAME]-pharma-marketeer"
type input "Vivir y trabaa Farma en [GEOGRAPHIC_DATA]? con [PERSON_NAME], "pharma marketeer""
type input "vivir-y-trabaa-farma-en-suiza-con-[PERSON_NAME]-pharma-marketeer"
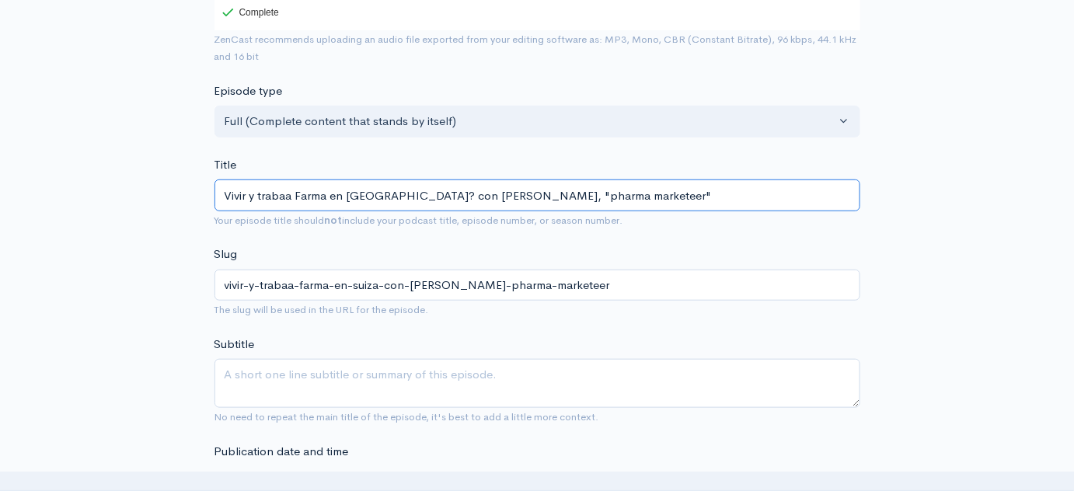
type input "Vivir y traba Farma en [GEOGRAPHIC_DATA]? con [PERSON_NAME], "pharma marketeer""
type input "vivir-y-traba-farma-en-suiza-con-nico-[PERSON_NAME]-pharma-marketeer"
type input "Vivir y trabajar Farma en [GEOGRAPHIC_DATA]? con [PERSON_NAME], "pharma markete…"
type input "vivir-y-trabajar-farma-en-suiza-con-nico-[PERSON_NAME]-pharma-marketeer"
type input "Vivir y trabajar Farma en [GEOGRAPHIC_DATA]?con [PERSON_NAME], "pharma marketee…"
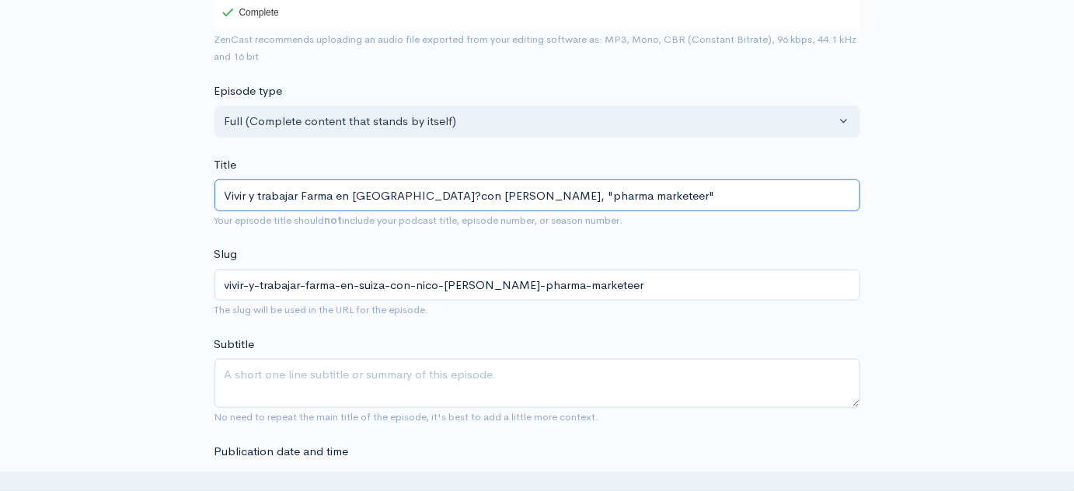
type input "vivir-y-trabajar-farma-en-suizacon-nico-[PERSON_NAME]-pharma-marketeer"
type input "Vivir y trabajar Farma en [GEOGRAPHIC_DATA], con [PERSON_NAME], "pharma markete…"
type input "vivir-y-trabajar-farma-en-suiza-con-nico-[PERSON_NAME]-pharma-marketeer"
type input "Vivir y trabajar Farma en [GEOGRAPHIC_DATA],con [PERSON_NAME], "pharma marketee…"
type input "vivir-y-trabajar-farma-en-suizacon-nico-[PERSON_NAME]-pharma-marketeer"
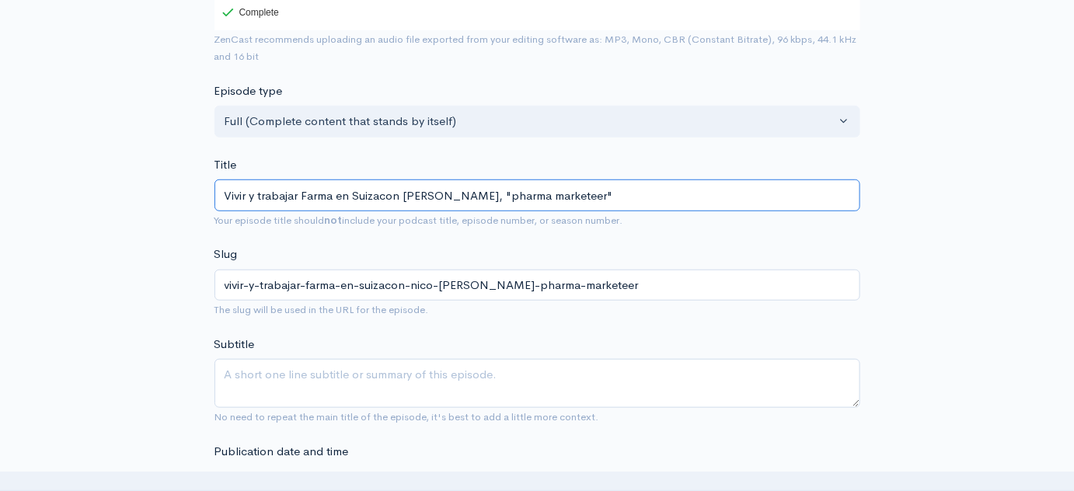
type input "Vivir y trabajar Farma en [GEOGRAPHIC_DATA] con [PERSON_NAME], "pharma marketee…"
type input "vivir-y-trabajar-farma-en-suiza-con-nico-[PERSON_NAME]-pharma-marketeer"
type input "Vivir y trabajar Farma en [GEOGRAPHIC_DATA] con [PERSON_NAME]"
type input "vivir-y-trabajar-farma-en-suiza-con-[PERSON_NAME]"
type input "Vivir y trabajar Farma en [GEOGRAPHIC_DATA] con [PERSON_NAME]"
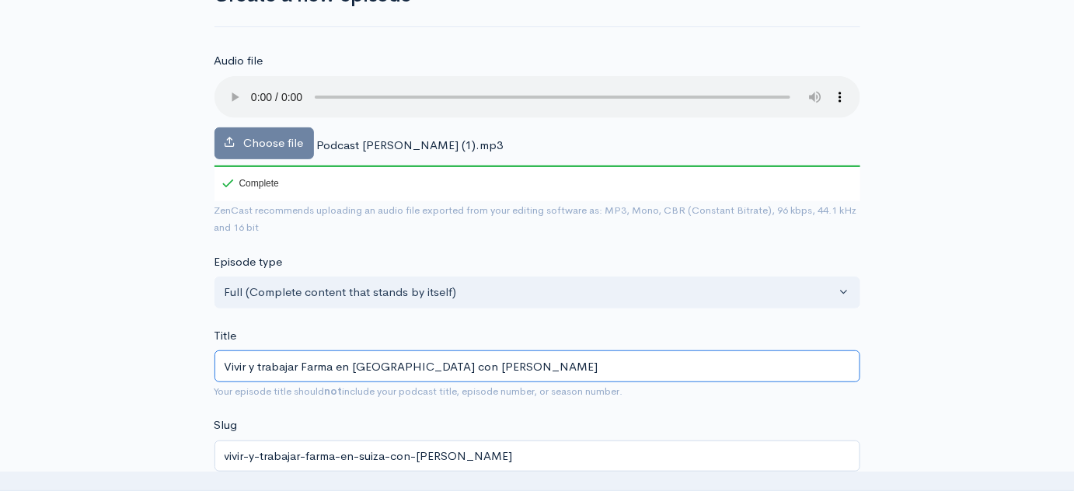
scroll to position [0, 0]
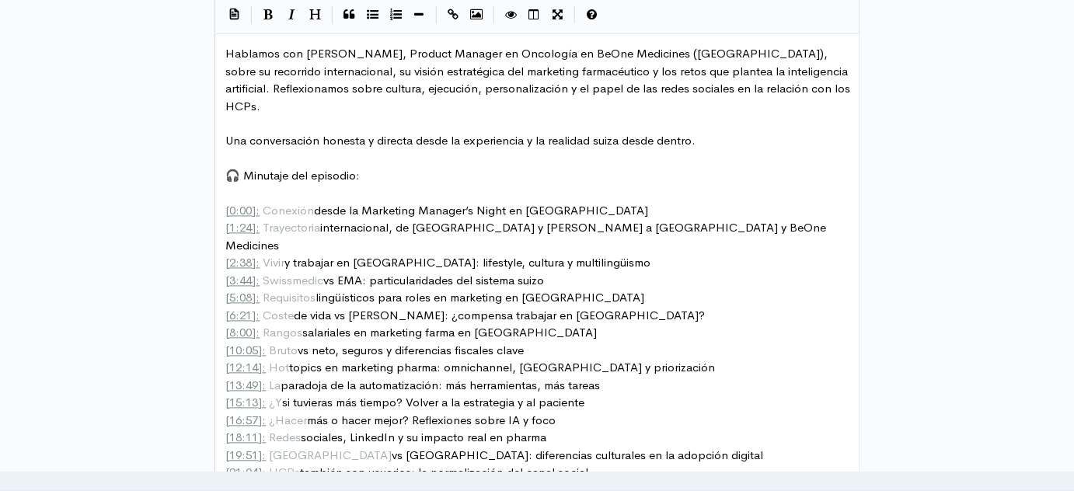
scroll to position [873, 0]
click at [350, 290] on span "[ 5:08 ]: Requisitos lingüísticos para roles en marketing en [GEOGRAPHIC_DATA]" at bounding box center [435, 297] width 419 height 15
type textarea "lingüísticos"
type textarea "de"
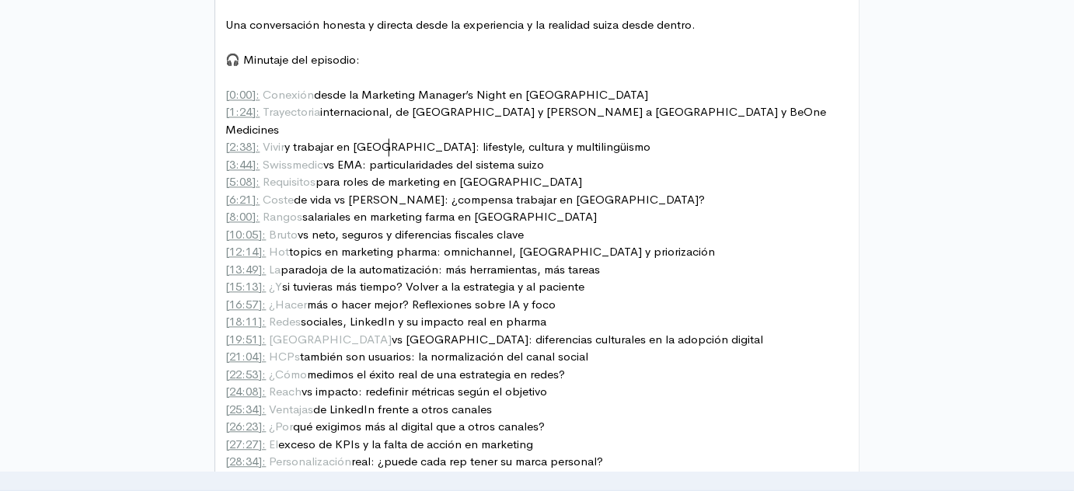
scroll to position [990, 0]
type textarea "en marketing farma"
type textarea "s"
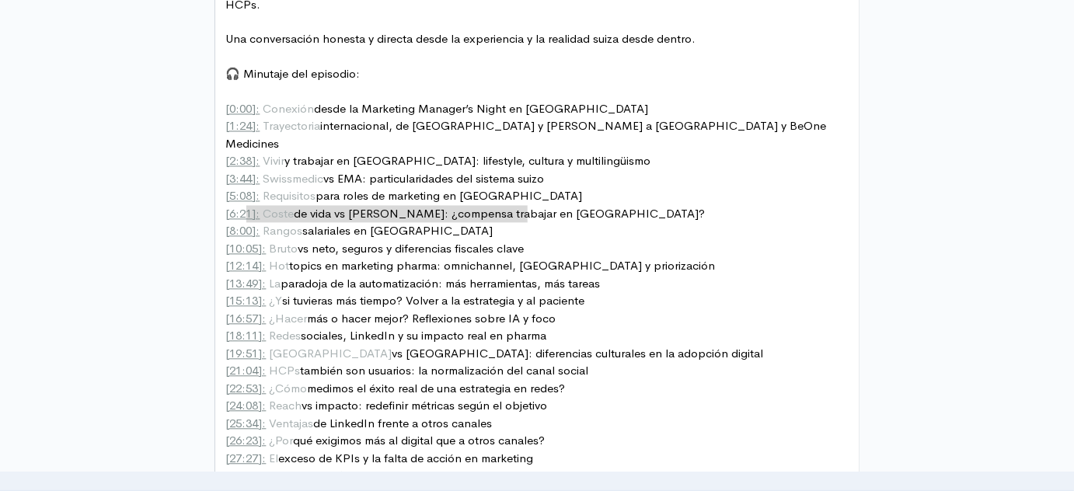
type textarea "[10:05]: [PERSON_NAME] vs neto, seguros y diferencias fiscales clave"
drag, startPoint x: 559, startPoint y: 213, endPoint x: 213, endPoint y: 207, distance: 345.9
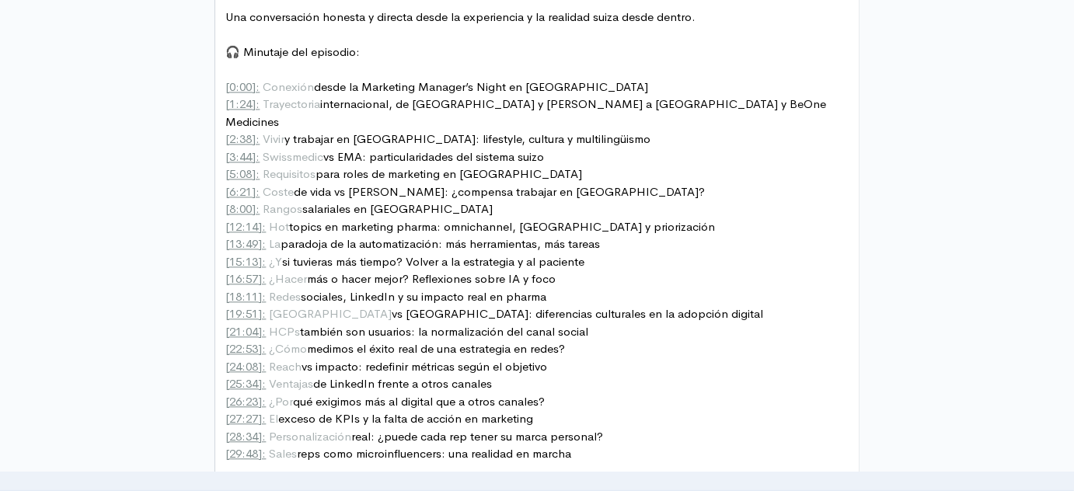
scroll to position [996, 0]
type textarea "Volver a la estrategia y al paciente"
drag, startPoint x: 602, startPoint y: 225, endPoint x: 412, endPoint y: 225, distance: 190.4
click at [271, 324] on span "HCPs" at bounding box center [285, 331] width 31 height 15
type textarea "Los"
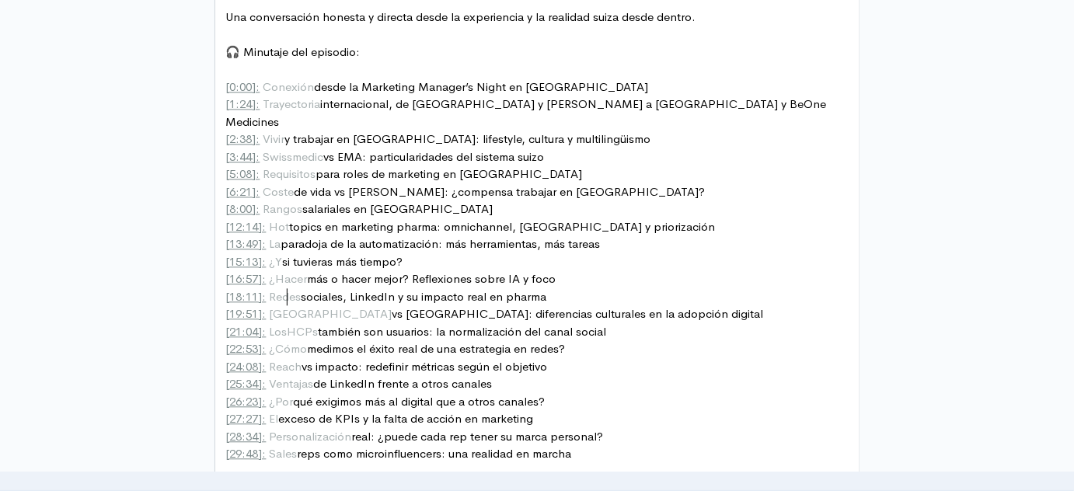
scroll to position [5, 19]
type textarea ": la normalización del canal social"
click at [400, 394] on span "[ 26:23 ]: ¿Por qué exigimos más al digital que a otros canales?" at bounding box center [385, 401] width 319 height 15
click at [504, 393] on pre "[ 26:23 ]: ¿Por qué exigimos más al digital que a otros canales?" at bounding box center [543, 402] width 640 height 18
click at [465, 429] on span "[ 28:34 ]: Personalización real: ¿puede cada rep tener su marca personal?" at bounding box center [415, 436] width 378 height 15
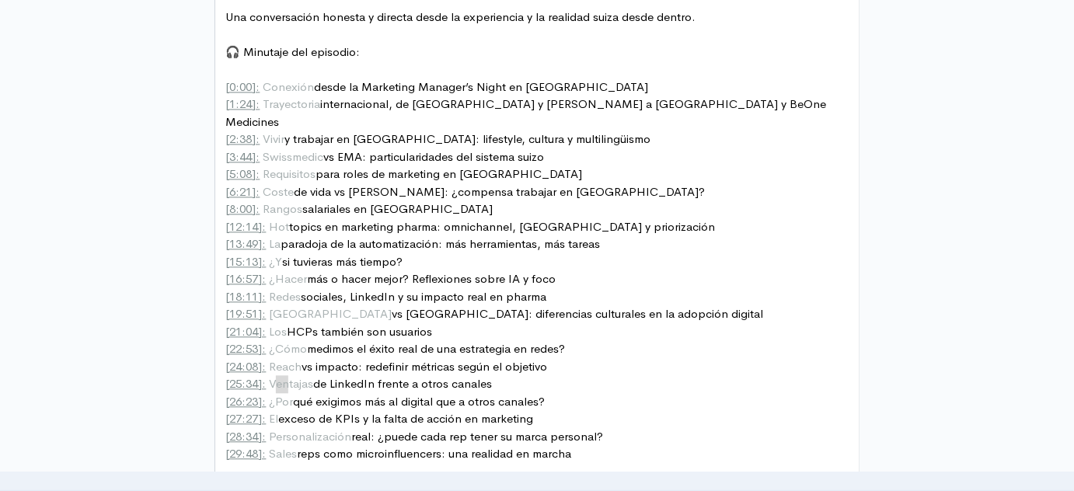
type textarea "El e"
drag, startPoint x: 288, startPoint y: 381, endPoint x: 271, endPoint y: 382, distance: 16.3
click at [591, 445] on pre "[ 29:48 ]: Sales reps como microinfluencers: una realidad en marcha" at bounding box center [543, 454] width 640 height 18
type textarea "una realidad en marcha"
drag, startPoint x: 450, startPoint y: 415, endPoint x: 611, endPoint y: 418, distance: 160.9
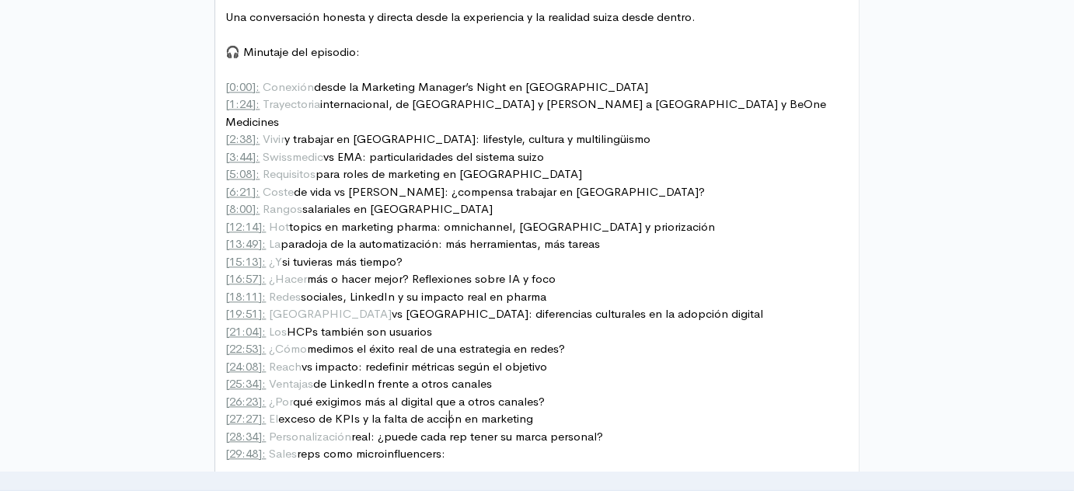
scroll to position [5, 2]
type textarea "1"
type textarea ": 1"
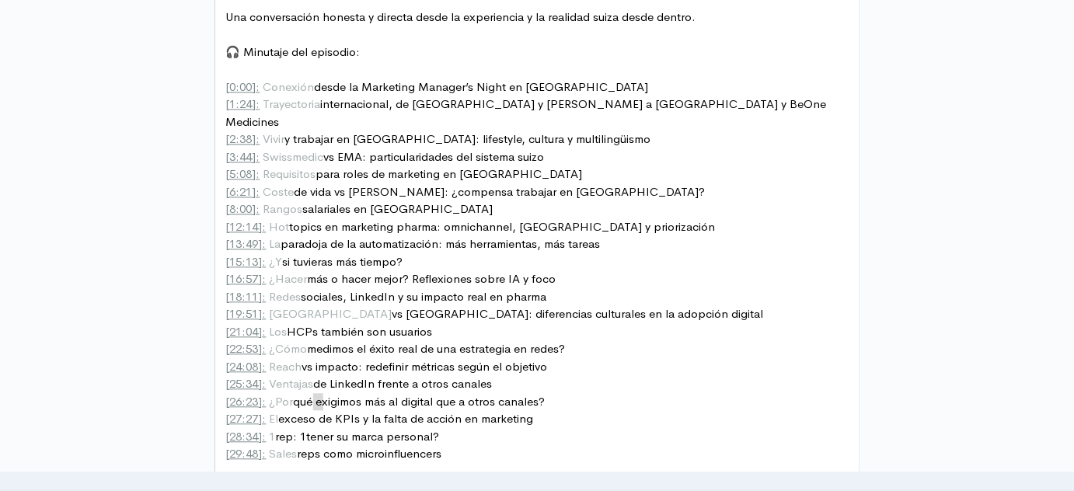
type textarea "tener su"
type textarea "1"
type textarea "^¿"
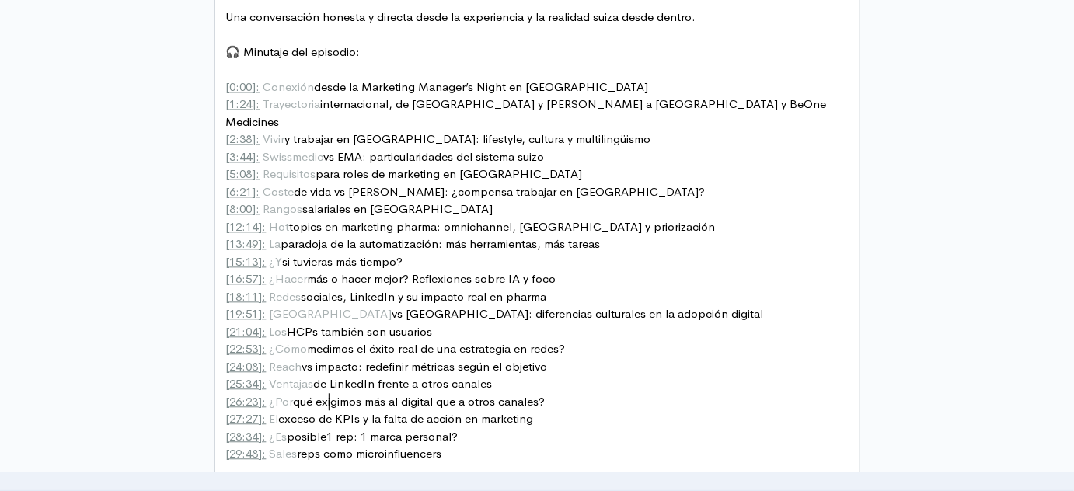
type textarea "Es posible"
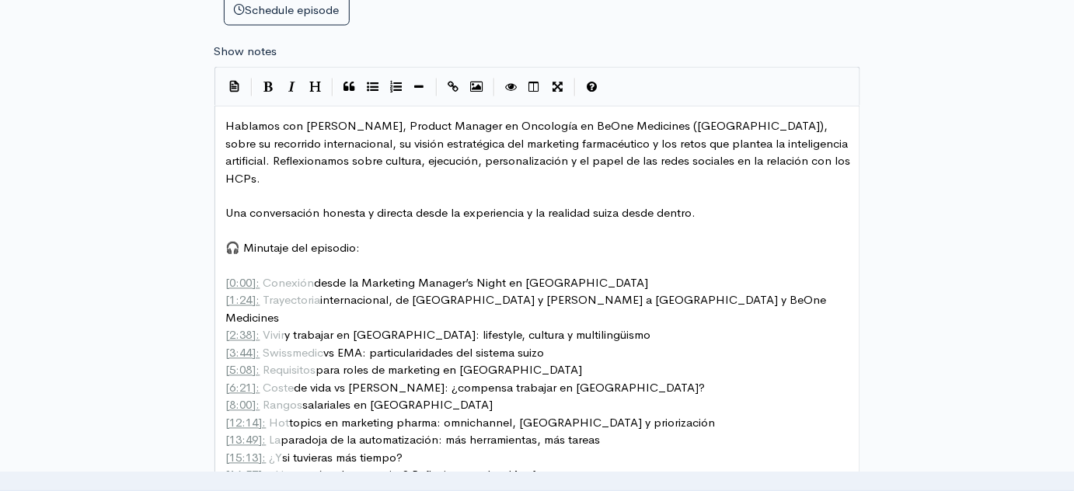
scroll to position [781, 0]
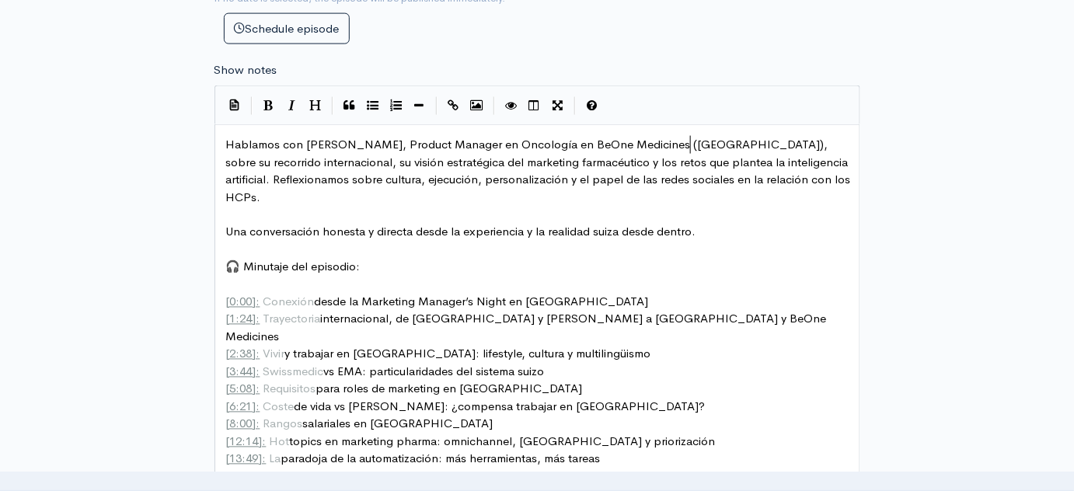
click at [690, 147] on span "Hablamos con [PERSON_NAME], Product Manager en Oncología en BeOne Medicines ([G…" at bounding box center [540, 171] width 628 height 68
click at [410, 241] on pre "​" at bounding box center [543, 250] width 640 height 18
type textarea "🎧"
drag, startPoint x: 244, startPoint y: 242, endPoint x: 124, endPoint y: 244, distance: 119.7
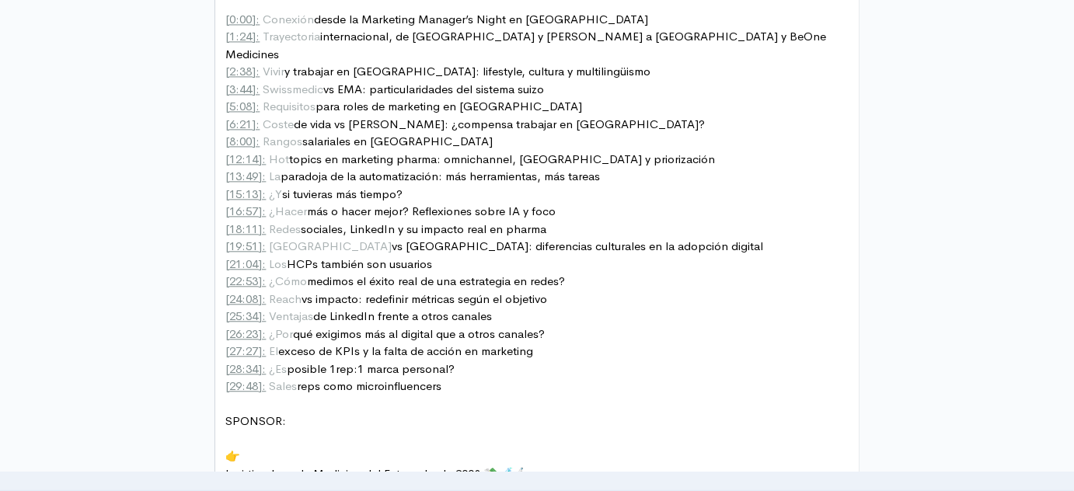
scroll to position [1205, 0]
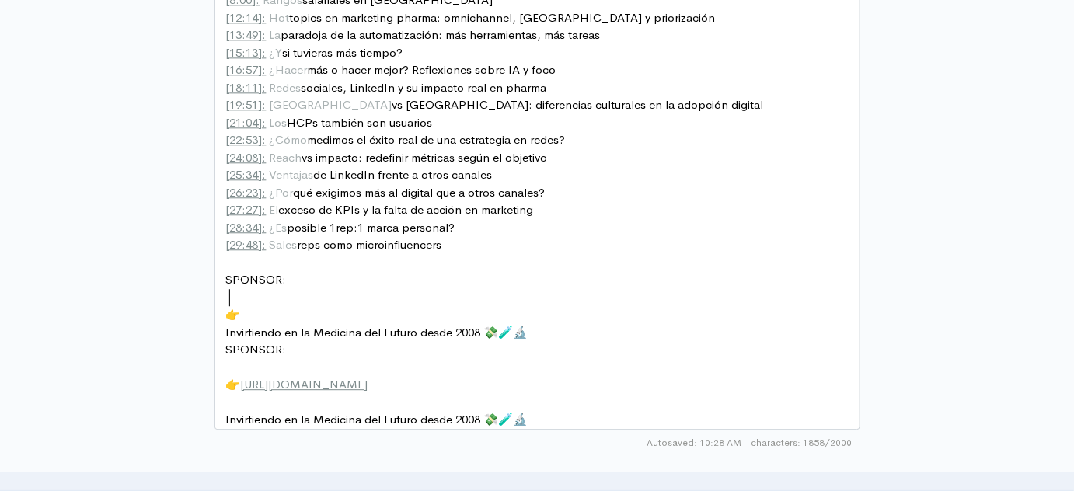
click at [228, 325] on span "Invirtiendo en la Medicina del Futuro desde 2008 💸🧪🔬" at bounding box center [377, 332] width 302 height 15
click at [225, 324] on pre "Invirtiendo en la Medicina del Futuro desde 2008 💸🧪🔬" at bounding box center [543, 333] width 640 height 18
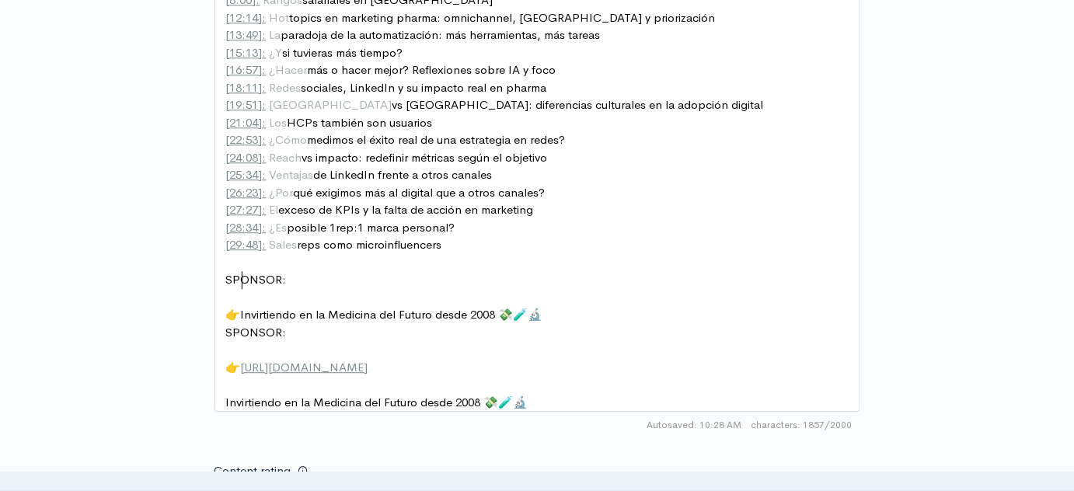
scroll to position [5, 2]
type textarea "👉"
drag, startPoint x: 243, startPoint y: 271, endPoint x: 220, endPoint y: 271, distance: 23.3
type textarea "Invirtiendo en la Medicina del Futuro desde 2008 💸🧪🔬"
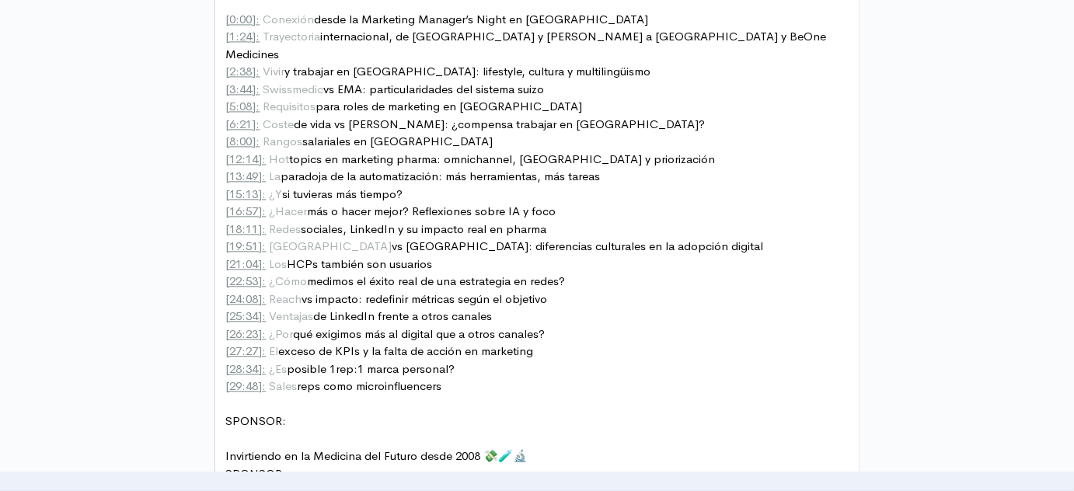
scroll to position [1135, 0]
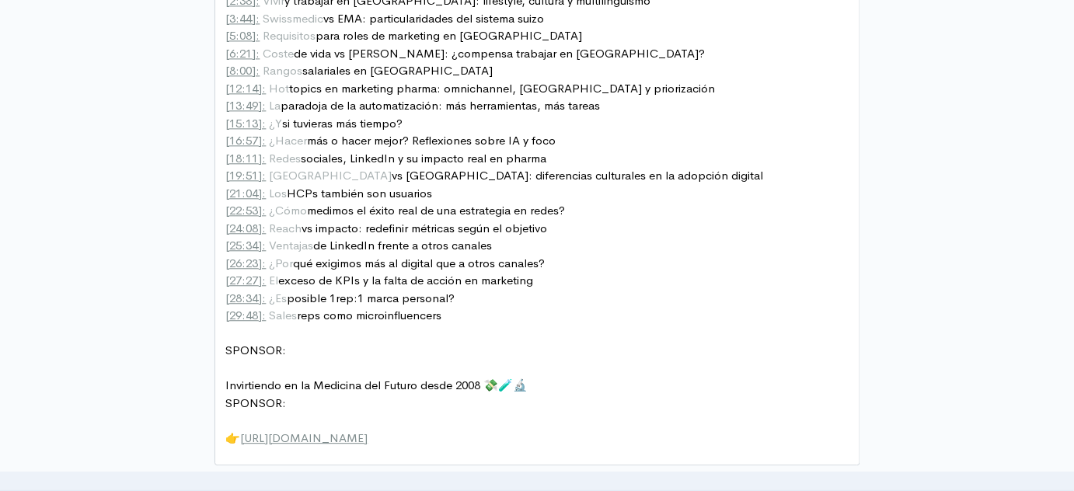
type textarea "SPONSOR:"
drag, startPoint x: 292, startPoint y: 363, endPoint x: 197, endPoint y: 364, distance: 95.6
click at [309, 378] on span "Invirtiendo en la Medicina del Futuro desde 2008 💸🧪🔬" at bounding box center [377, 385] width 302 height 15
click at [294, 360] on pre "​" at bounding box center [543, 369] width 640 height 18
click at [320, 437] on div "x Hablamos con [PERSON_NAME], Product Manager en Oncología en BeOne Medicines (…" at bounding box center [557, 137] width 668 height 717
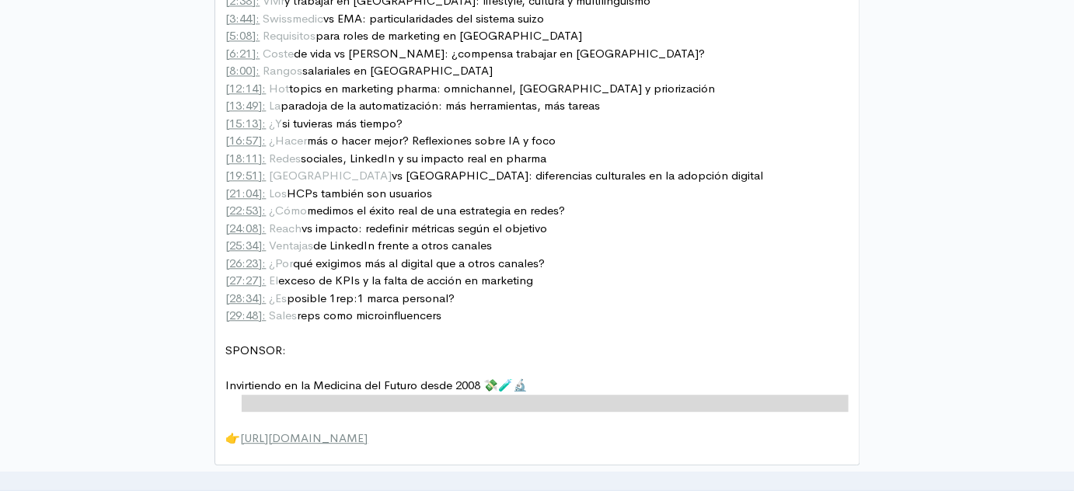
type textarea "👉[URL][DOMAIN_NAME]"
drag, startPoint x: 436, startPoint y: 409, endPoint x: 211, endPoint y: 403, distance: 224.7
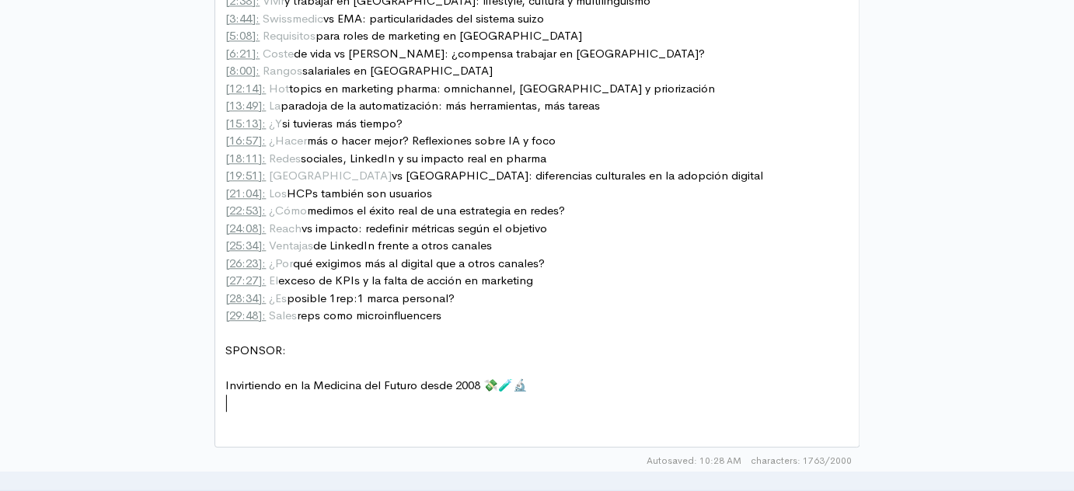
click at [292, 342] on pre "SPONSOR:" at bounding box center [543, 351] width 640 height 18
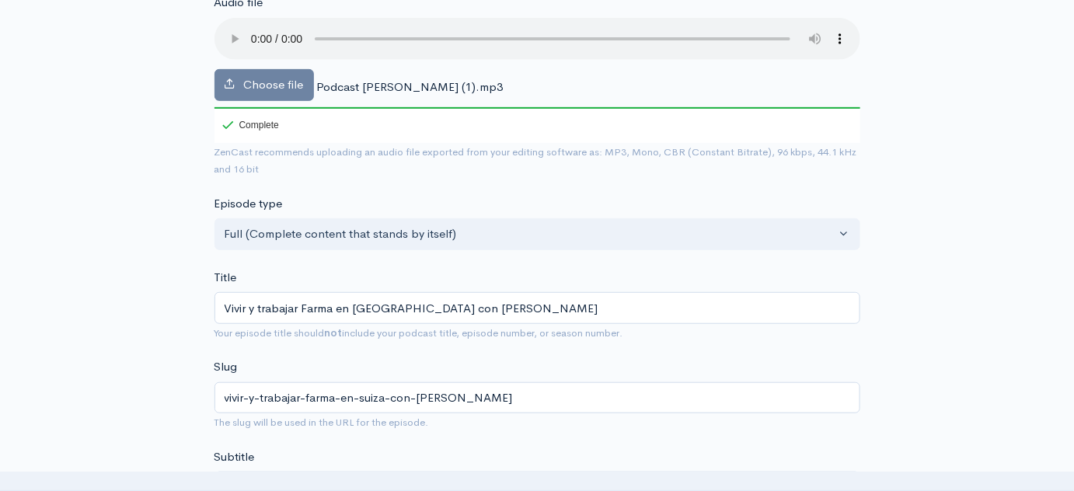
scroll to position [216, 0]
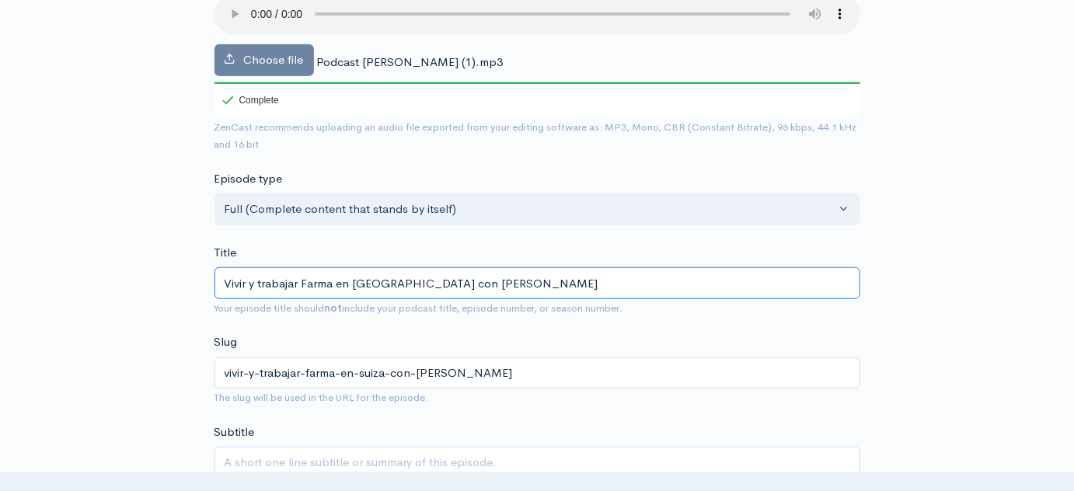
click at [268, 284] on input "Vivir y trabajar Farma en [GEOGRAPHIC_DATA] con [PERSON_NAME]" at bounding box center [537, 283] width 646 height 32
click at [265, 282] on input "Vivir y trabajar Farma en [GEOGRAPHIC_DATA] con [PERSON_NAME]" at bounding box center [537, 283] width 646 height 32
type input "Vivir y rabajar Farma en [GEOGRAPHIC_DATA] con [PERSON_NAME]"
type input "vivir-y-rabajar-farma-en-[GEOGRAPHIC_DATA]-con-[PERSON_NAME]"
type input "Vivir y Trabajar Farma en [GEOGRAPHIC_DATA] con [PERSON_NAME]"
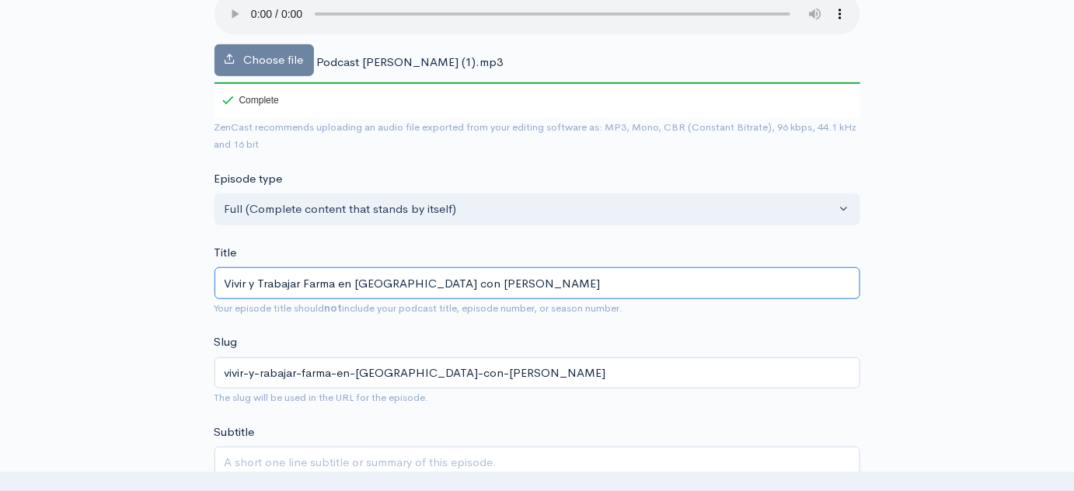
type input "vivir-y-trabajar-farma-en-suiza-con-[PERSON_NAME]"
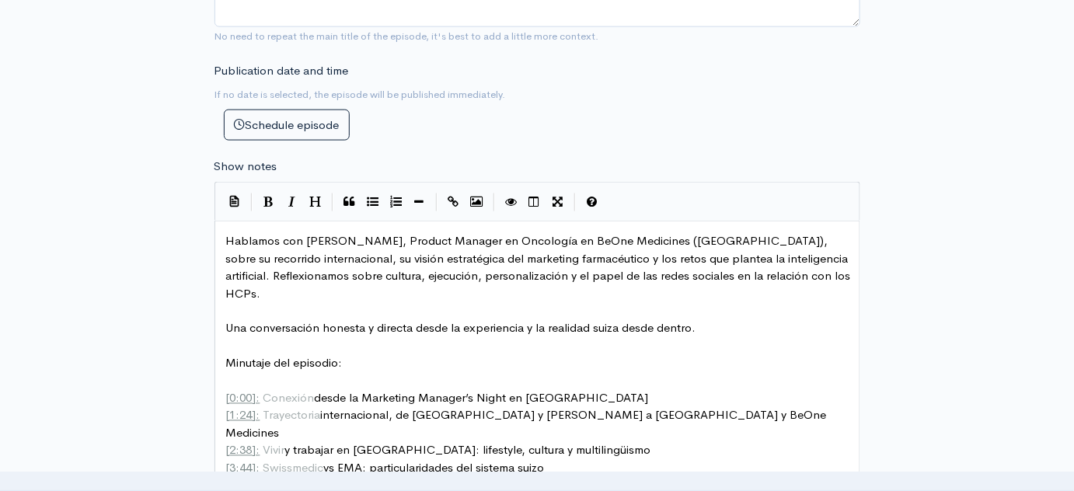
scroll to position [710, 0]
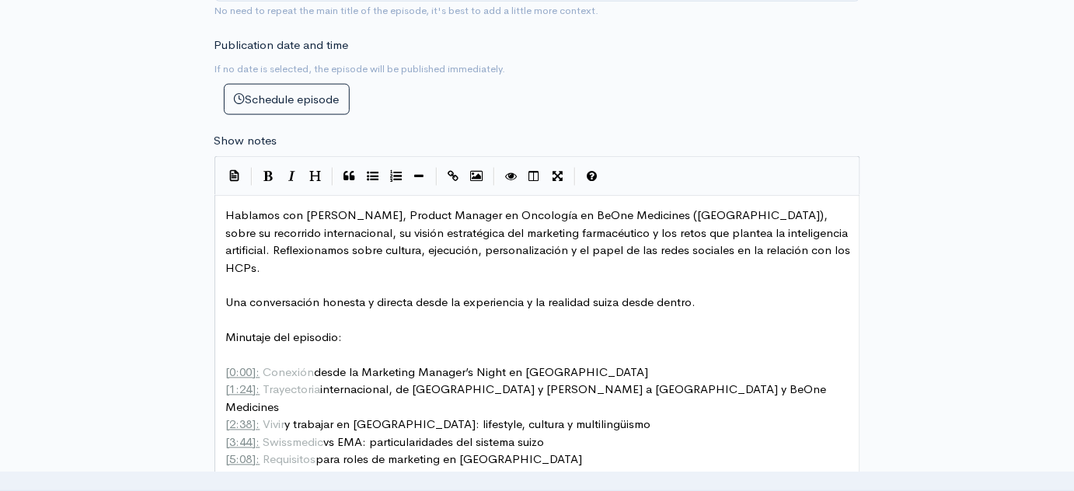
type input "Vivir y Trabajar Farma en [GEOGRAPHIC_DATA] con [PERSON_NAME]"
click at [799, 228] on span "Hablamos con [PERSON_NAME], Product Manager en Oncología en BeOne Medicines ([G…" at bounding box center [540, 241] width 628 height 68
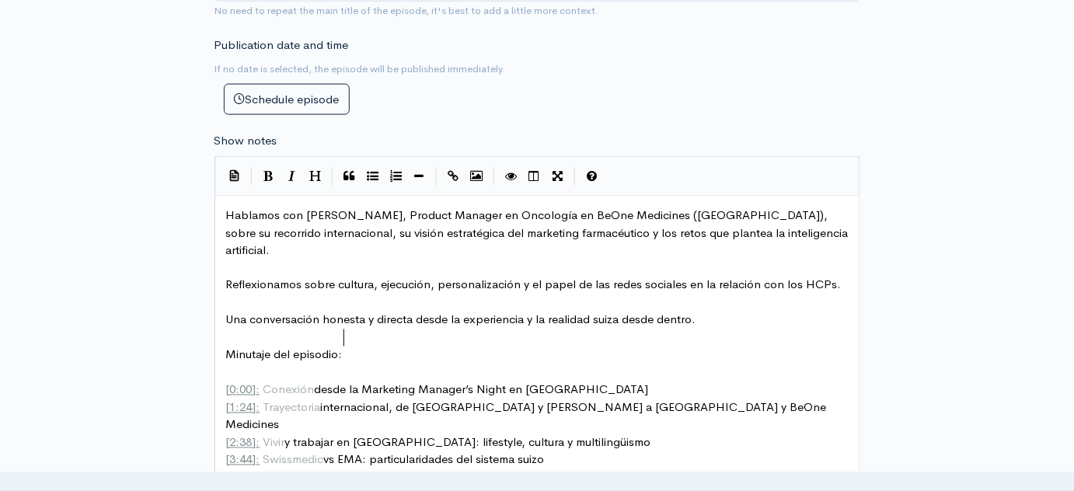
click at [731, 347] on pre "Minutaje del episodio:" at bounding box center [543, 356] width 640 height 18
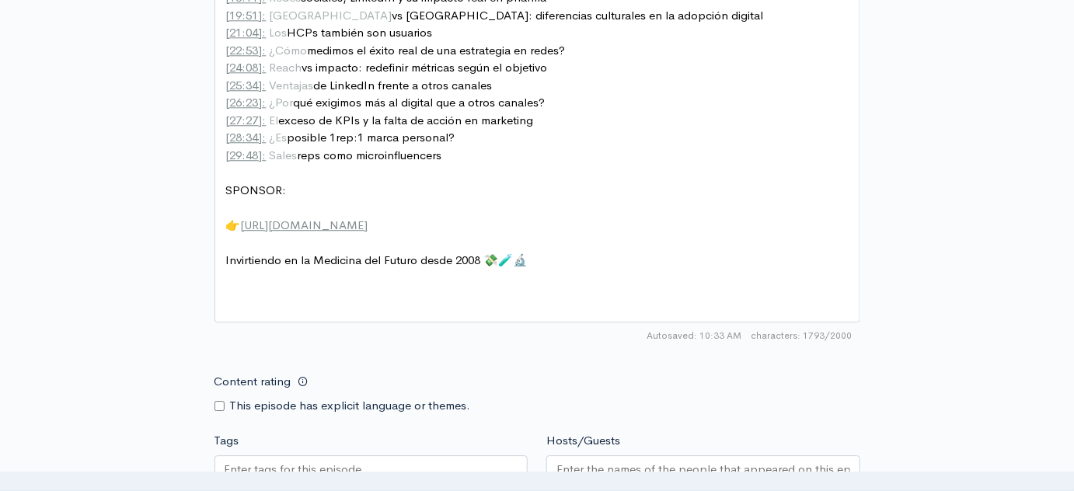
scroll to position [1347, 0]
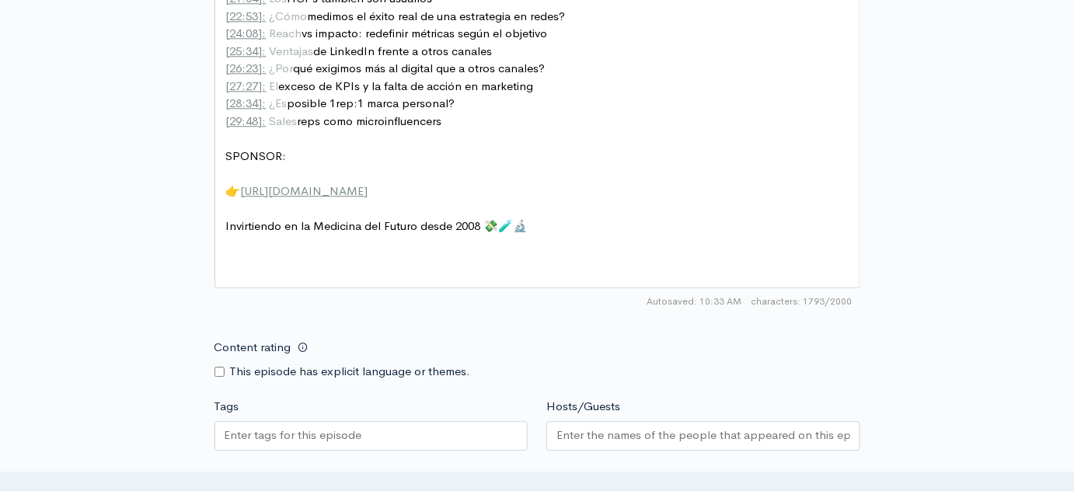
click at [349, 270] on pre "​" at bounding box center [543, 279] width 640 height 18
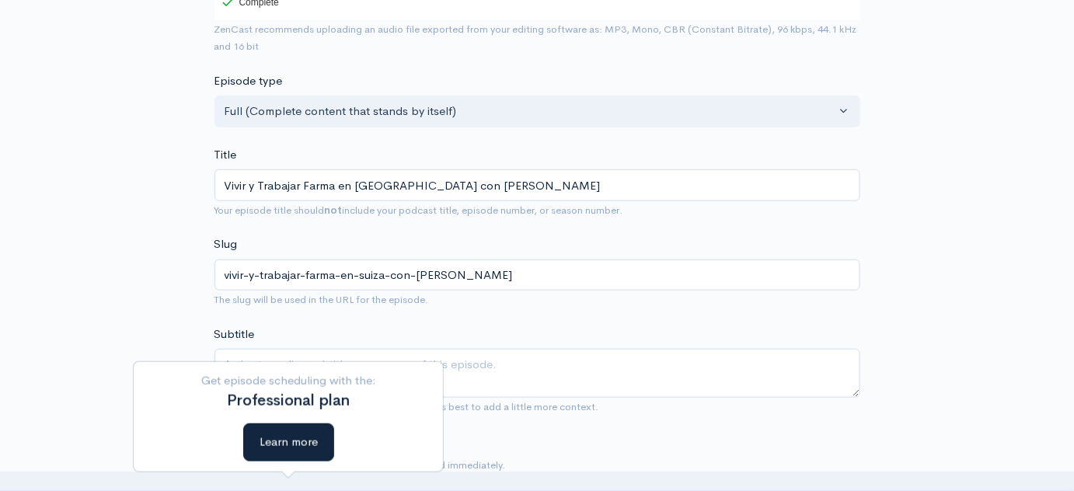
scroll to position [313, 0]
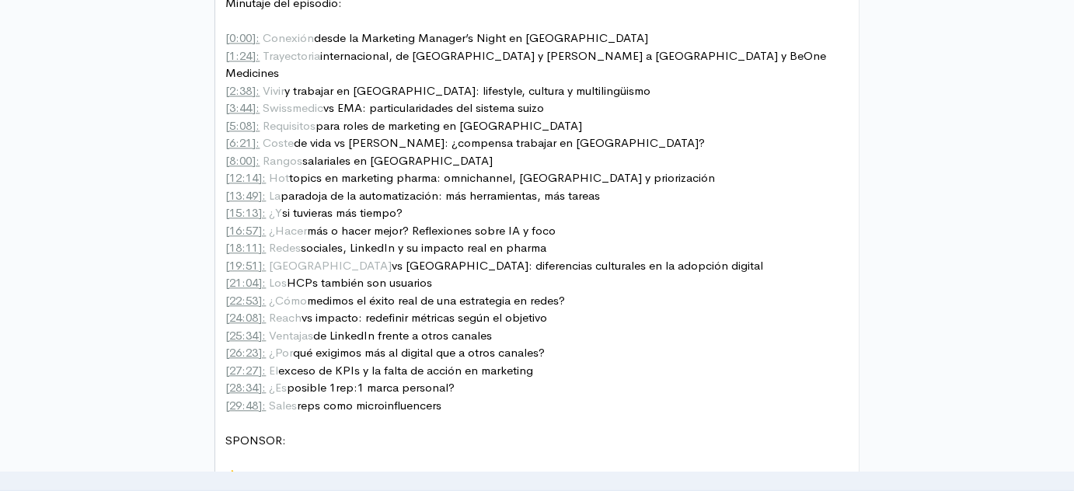
scroll to position [1063, 0]
click at [272, 222] on span "¿Hacer" at bounding box center [289, 229] width 38 height 15
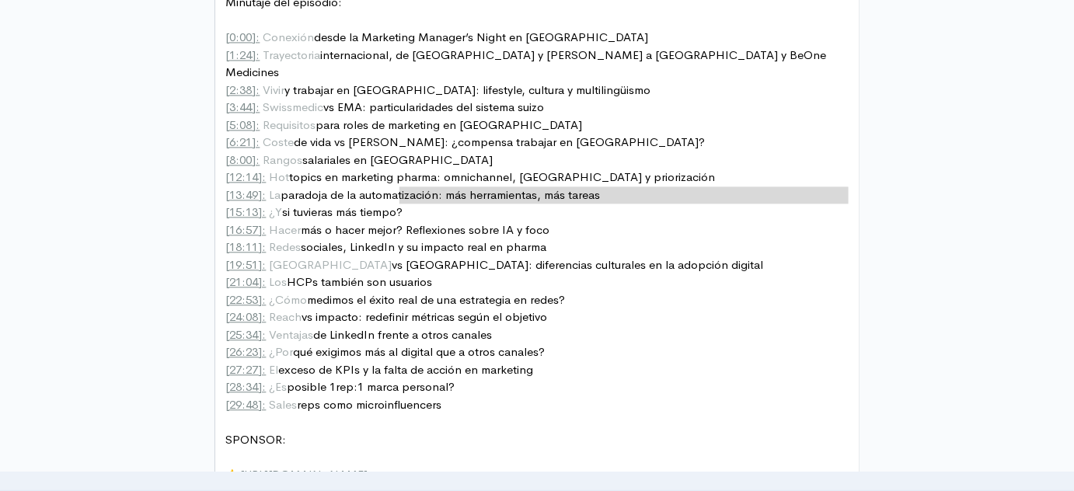
type textarea "?"
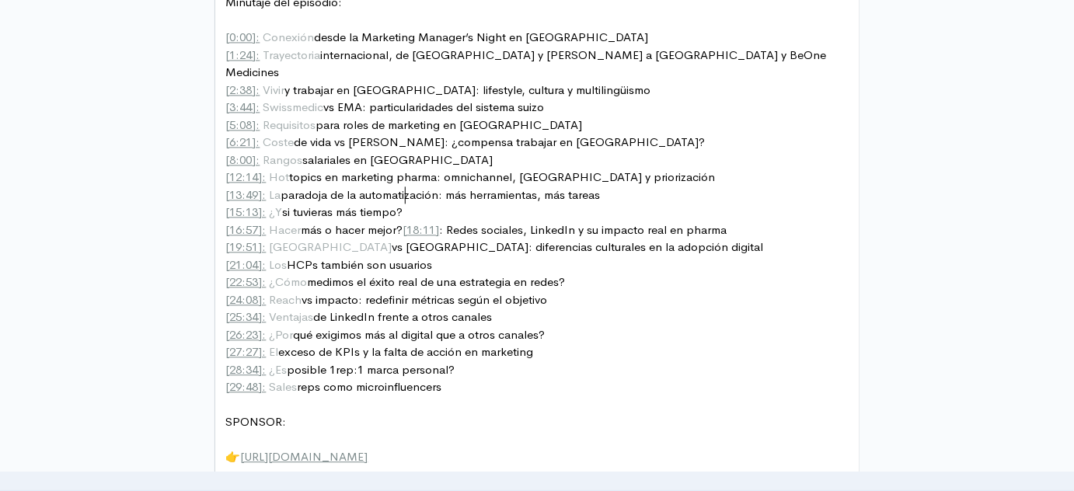
scroll to position [5, 4]
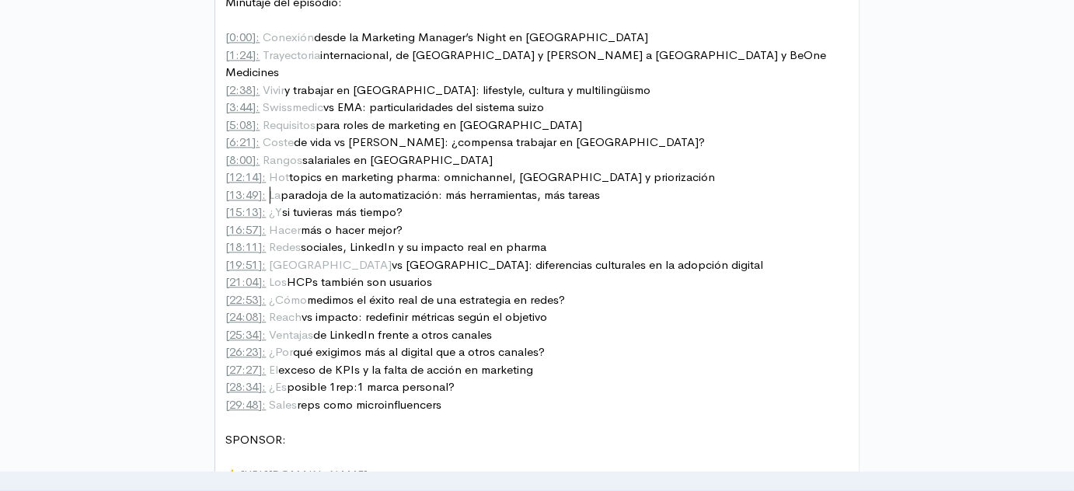
type textarea "¿"
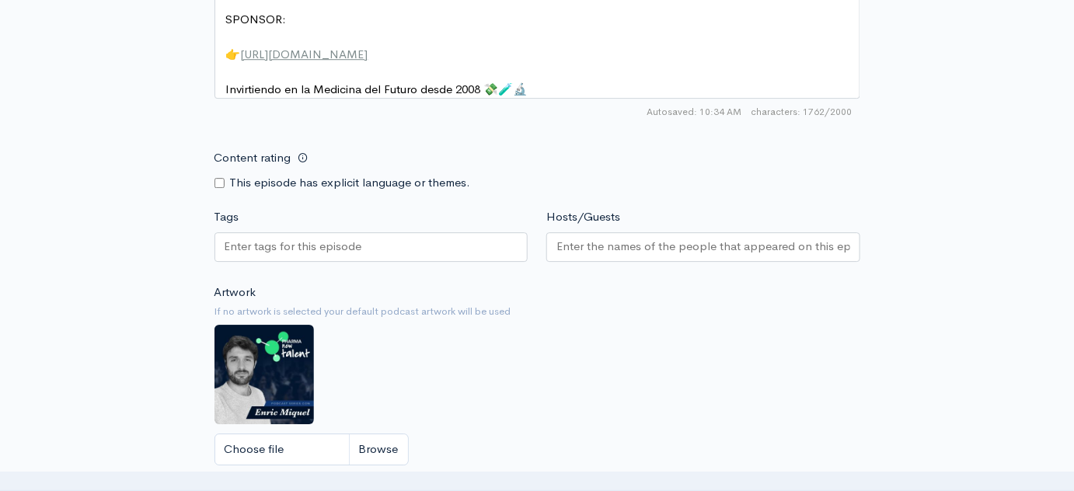
scroll to position [1624, 0]
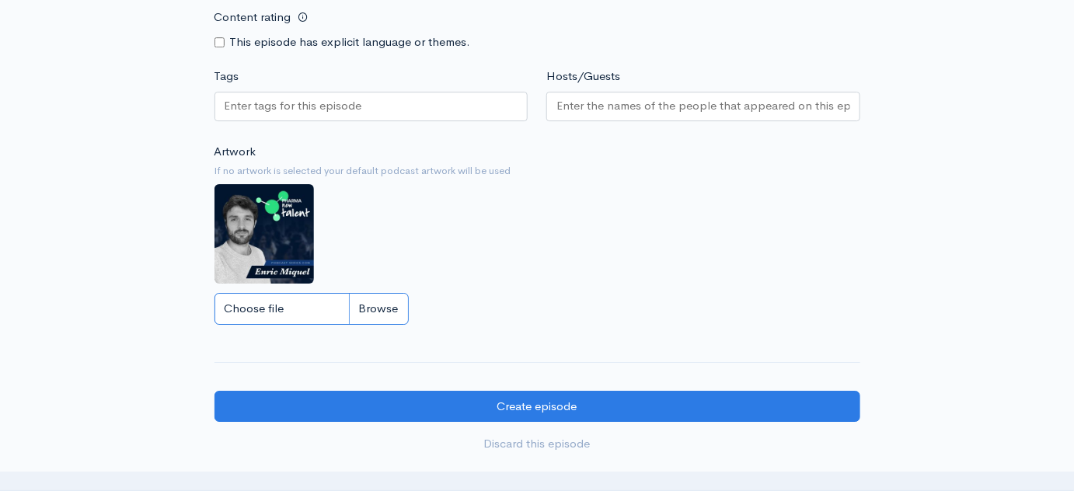
click at [312, 293] on input "Choose file" at bounding box center [311, 309] width 194 height 32
type input "C:\fakepath\PODCAST_Nico-[PERSON_NAME].jpg"
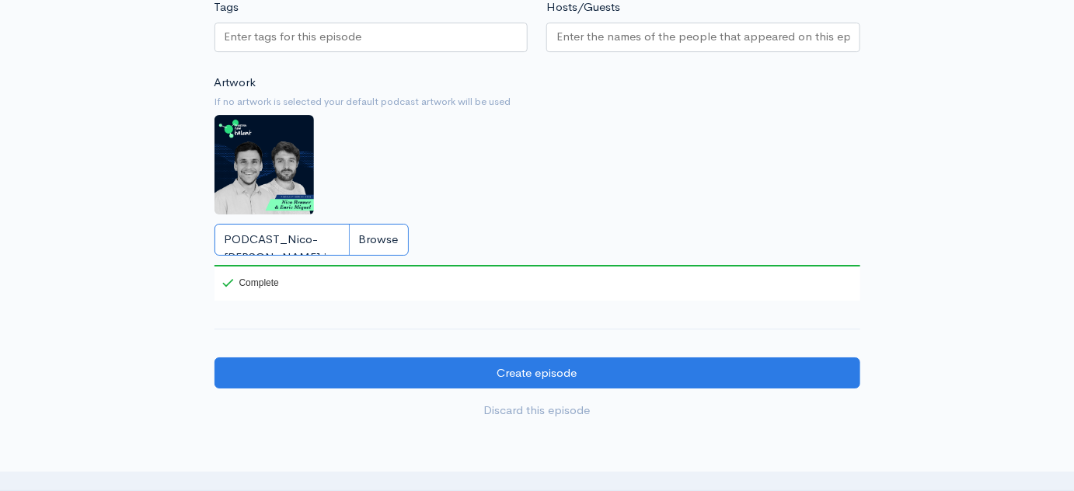
scroll to position [1695, 0]
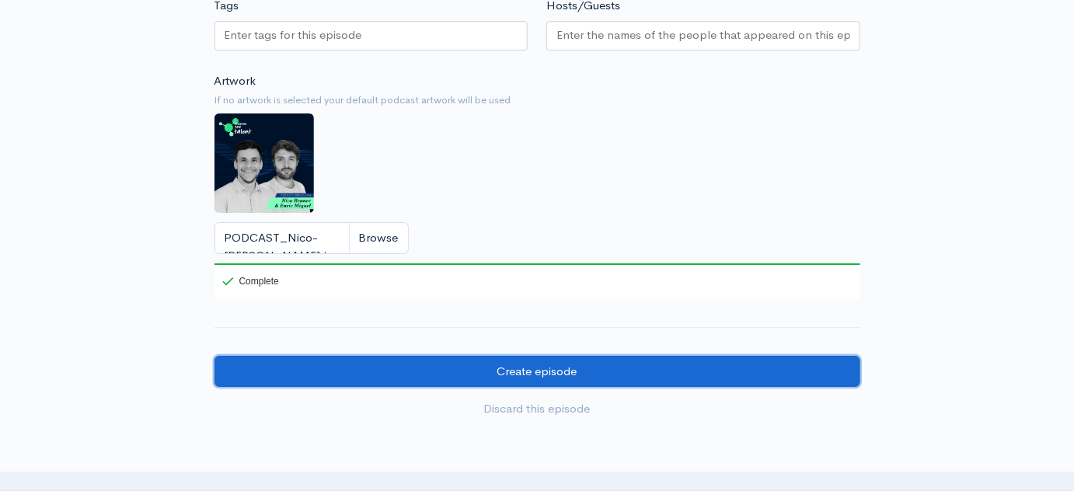
drag, startPoint x: 562, startPoint y: 347, endPoint x: 595, endPoint y: 235, distance: 117.5
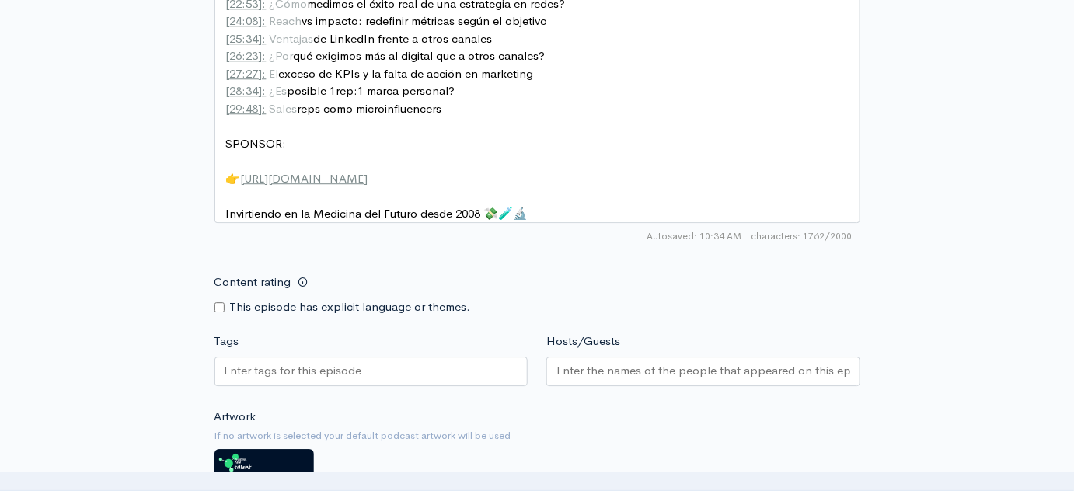
scroll to position [1413, 0]
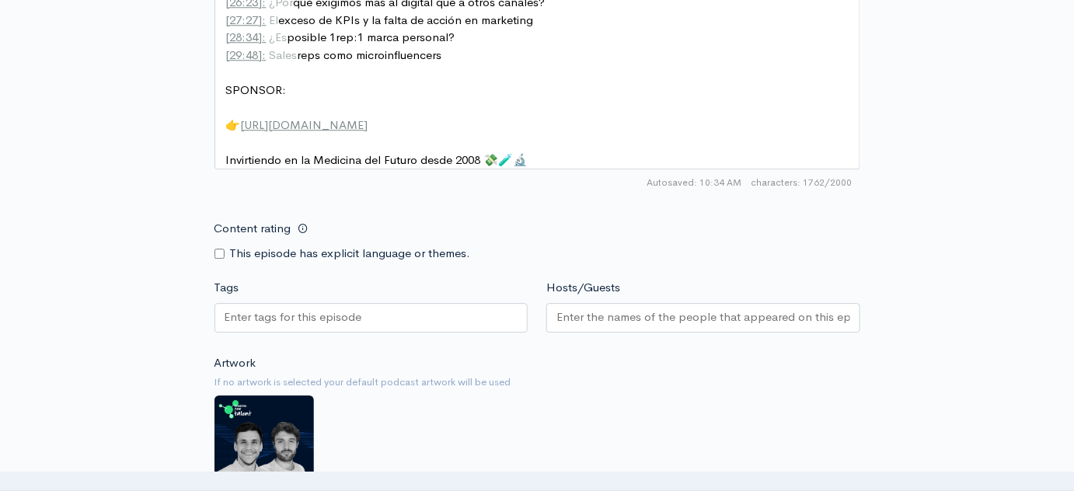
click at [343, 306] on div at bounding box center [371, 320] width 314 height 35
click at [348, 309] on input "Tags" at bounding box center [295, 318] width 140 height 18
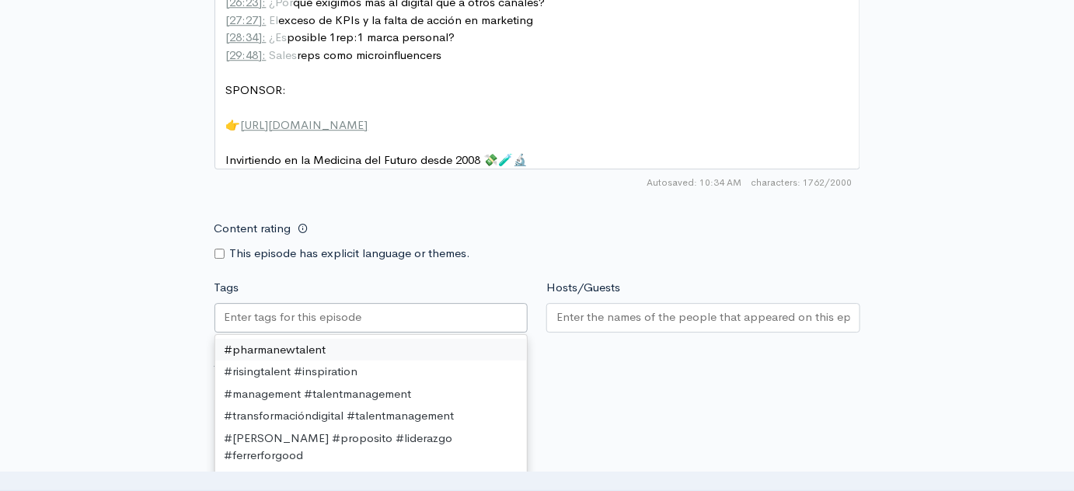
click at [553, 303] on div at bounding box center [703, 318] width 314 height 30
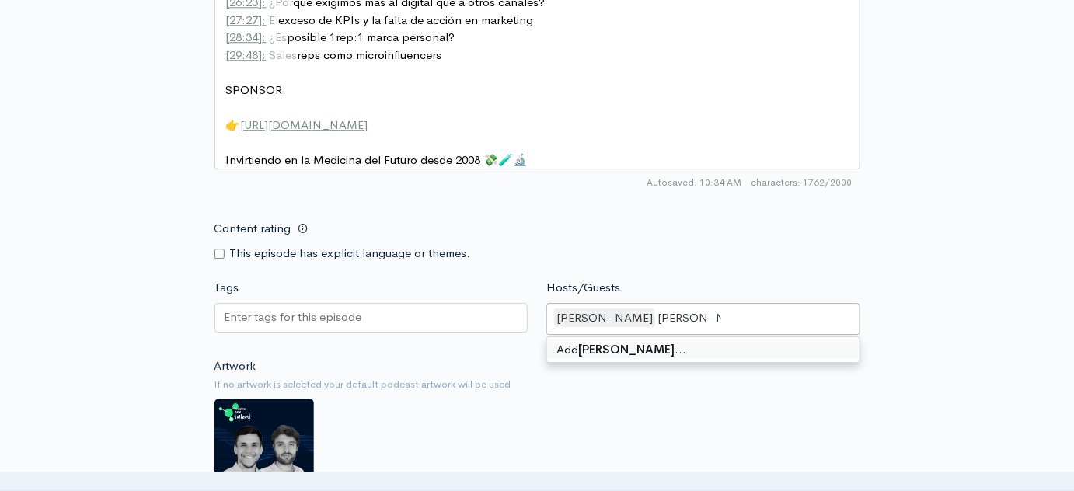
type input "[PERSON_NAME]"
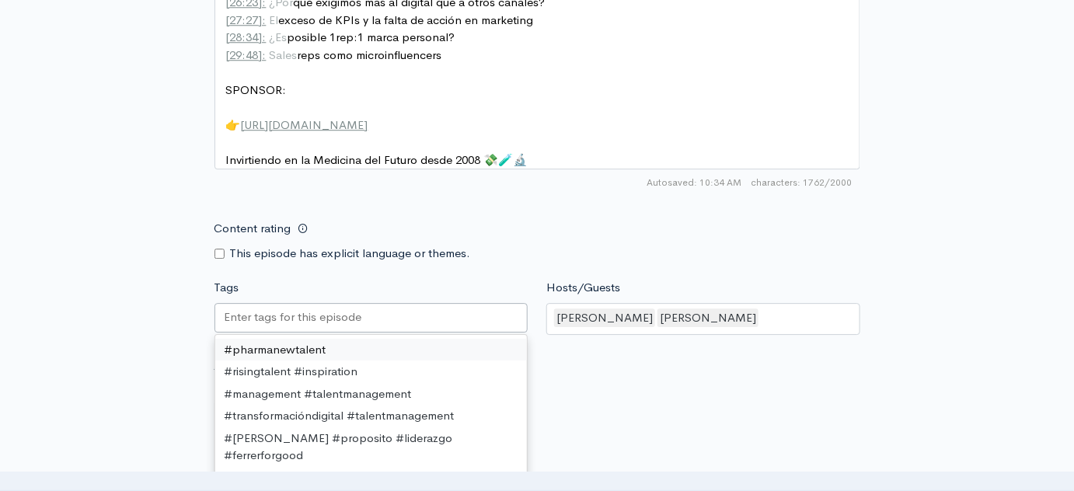
click at [391, 303] on div at bounding box center [371, 318] width 314 height 30
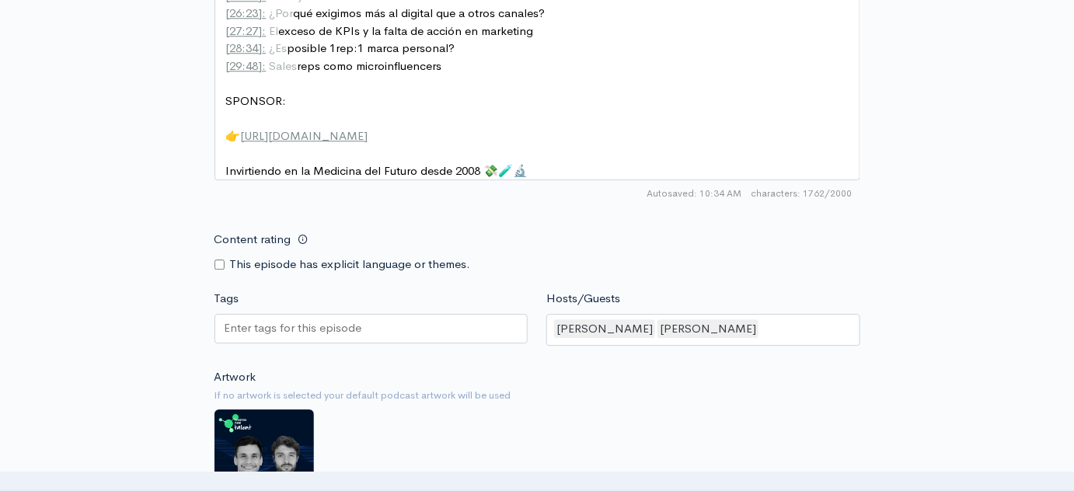
scroll to position [1342, 0]
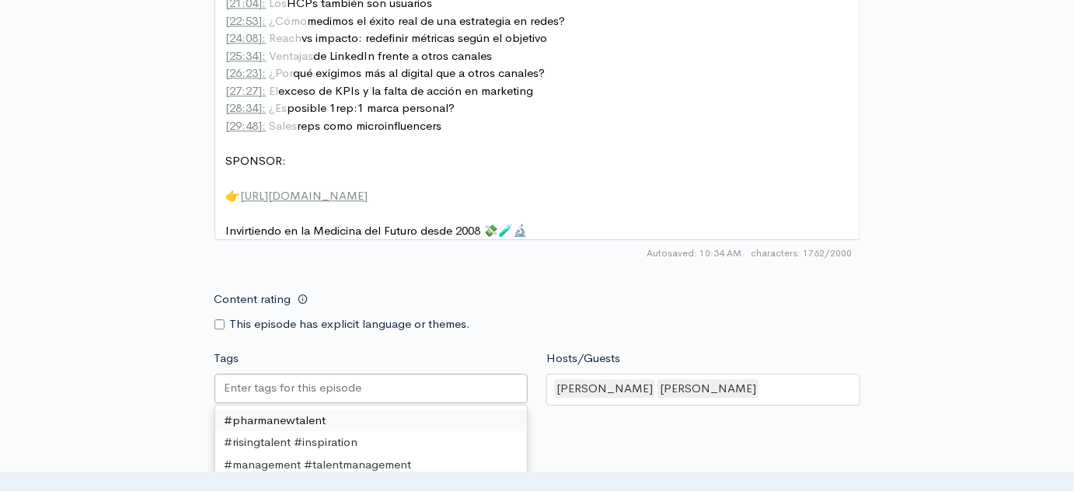
click at [337, 379] on input "Tags" at bounding box center [295, 388] width 140 height 18
paste input "#PharmaNewTalent #PodcastFarma #PharmaPodcast #HealthcareMarketing #FarmaMarket…"
type input "#PharmaNewTalent #PodcastFarma #PharmaPodcast #HealthcareMarketing #FarmaMarket…"
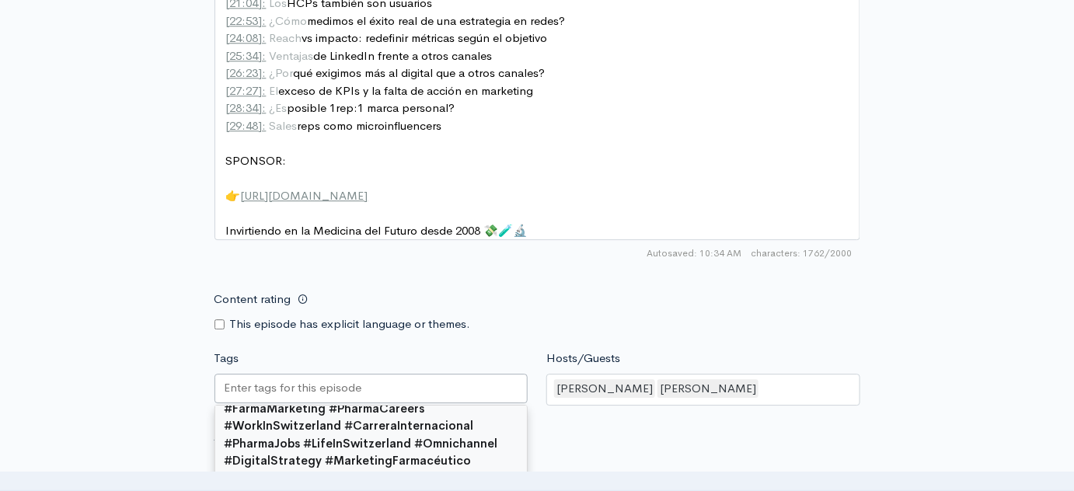
scroll to position [0, 0]
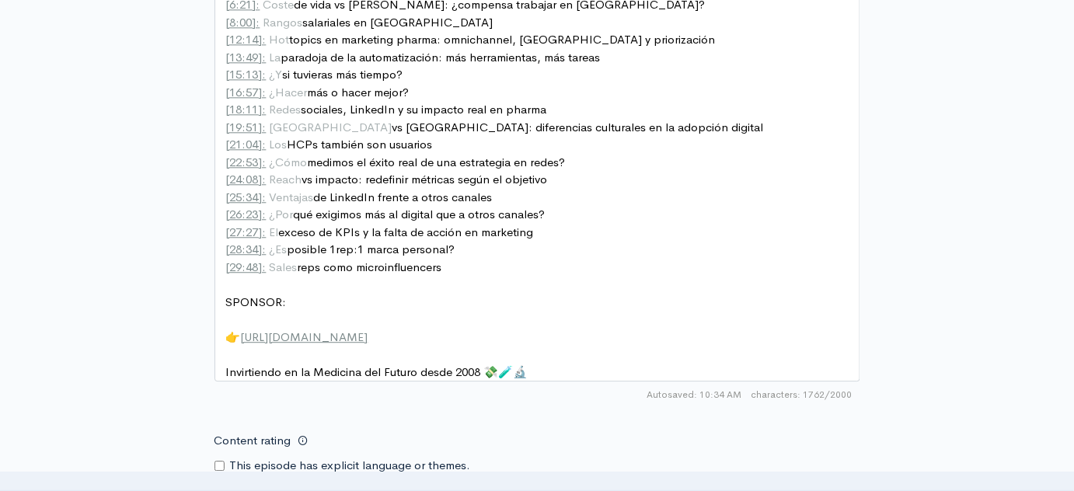
scroll to position [5, 0]
click at [417, 329] on pre "👉 [URL][DOMAIN_NAME]" at bounding box center [543, 338] width 640 height 18
type textarea "/[DOMAIN_NAME][URL]"
drag, startPoint x: 417, startPoint y: 298, endPoint x: 279, endPoint y: 302, distance: 137.6
type textarea "[URL][DOMAIN_NAME]"
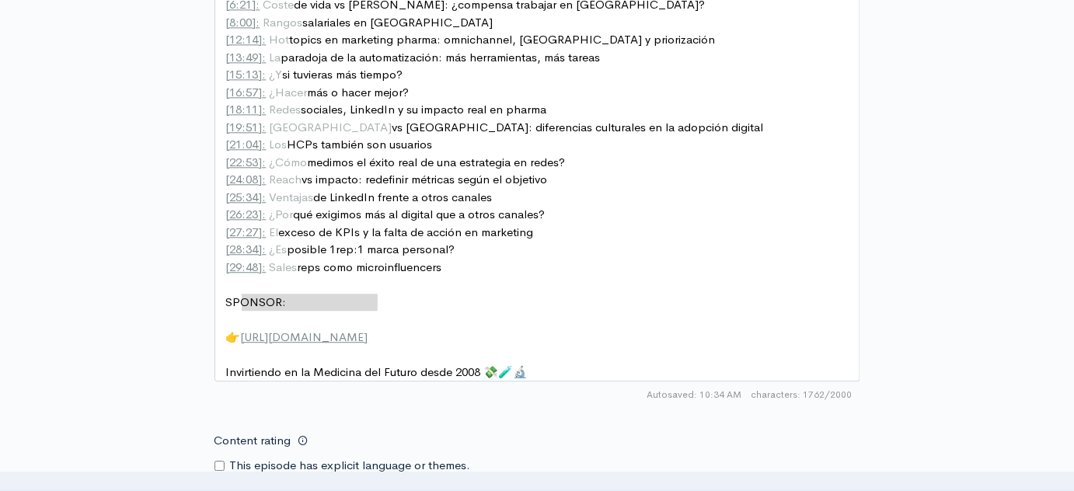
drag, startPoint x: 412, startPoint y: 302, endPoint x: 245, endPoint y: 305, distance: 167.1
paste textarea
click at [344, 346] on pre "​" at bounding box center [543, 355] width 640 height 18
click at [495, 346] on pre "​" at bounding box center [543, 355] width 640 height 18
click at [430, 346] on pre "​" at bounding box center [543, 355] width 640 height 18
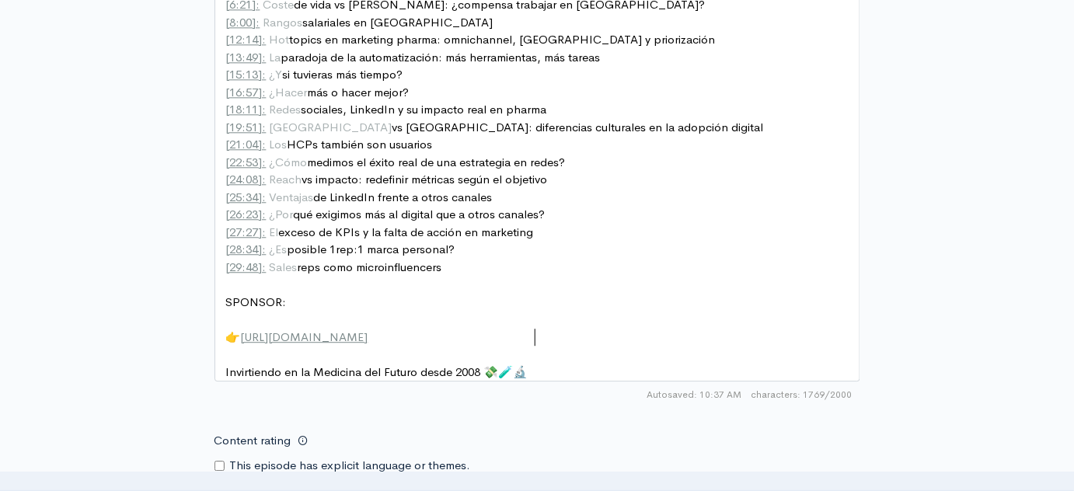
click at [567, 364] on pre "Invirtiendo en la Medicina del Futuro desde 2008 💸🧪🔬" at bounding box center [543, 373] width 640 height 18
drag, startPoint x: 583, startPoint y: 327, endPoint x: 223, endPoint y: 328, distance: 359.8
type textarea "Destapa oportunidades profesionales en Farma, la mayoría no llge"
type textarea "[PERSON_NAME] a ser públicas."
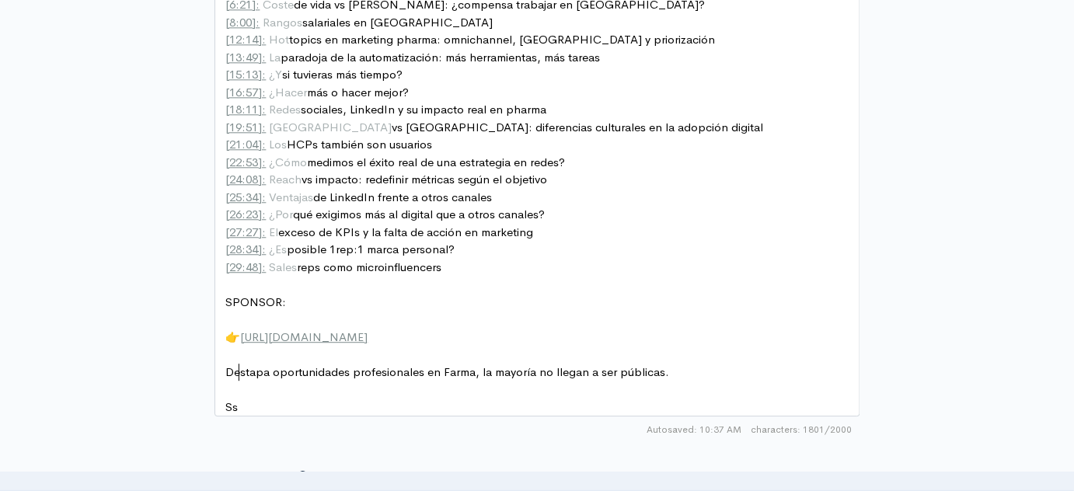
type textarea "Ssc"
type textarea "iis"
type textarea "u"
type textarea "uscríbete a nuestra NEwl"
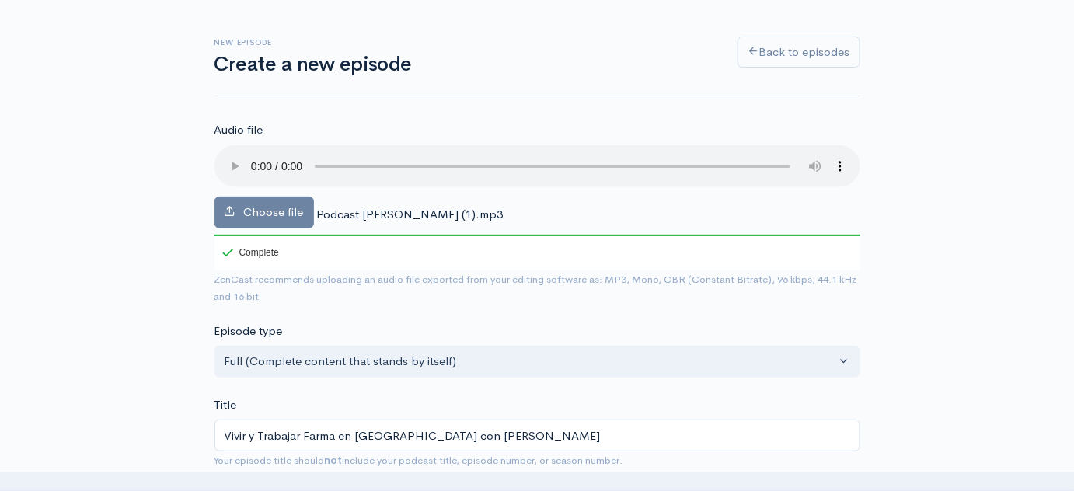
scroll to position [70, 0]
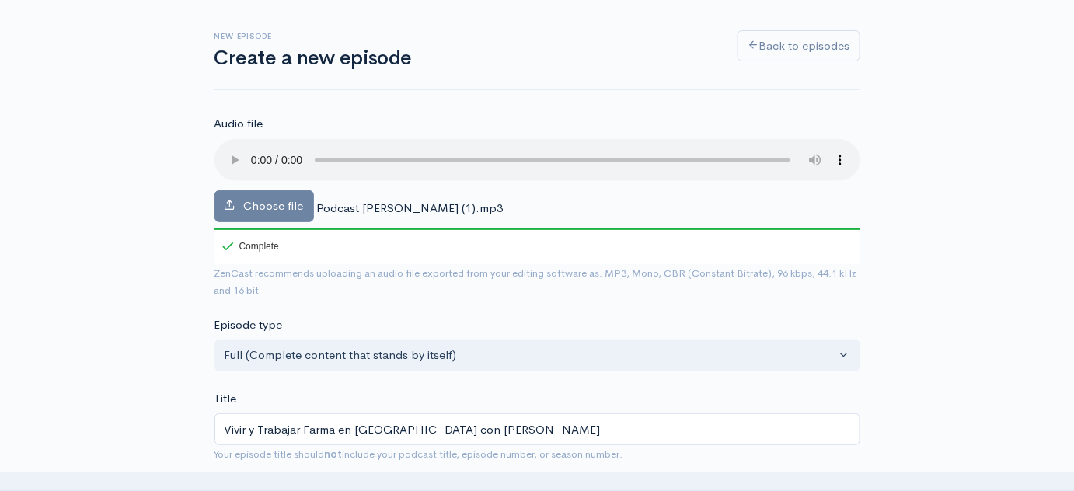
type textarea "ewsletter."
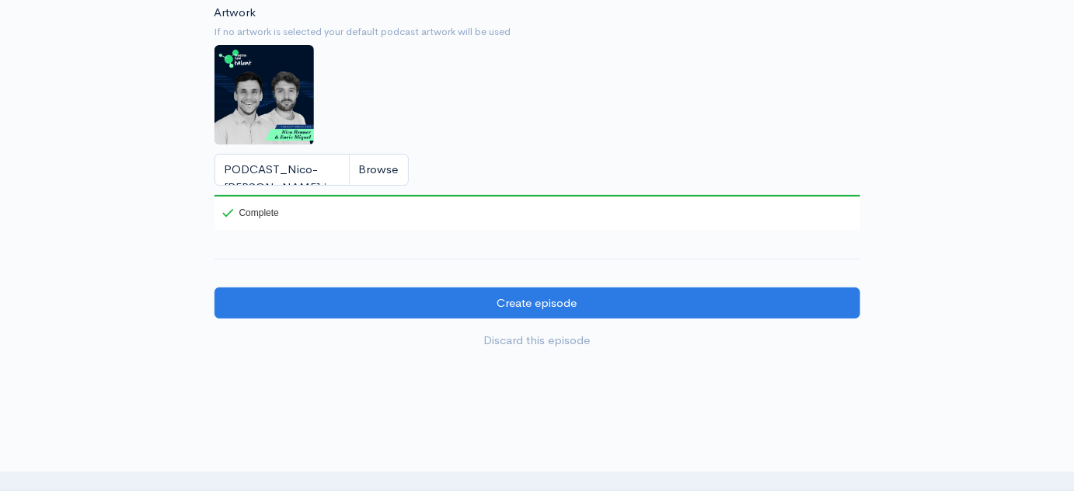
scroll to position [2050, 0]
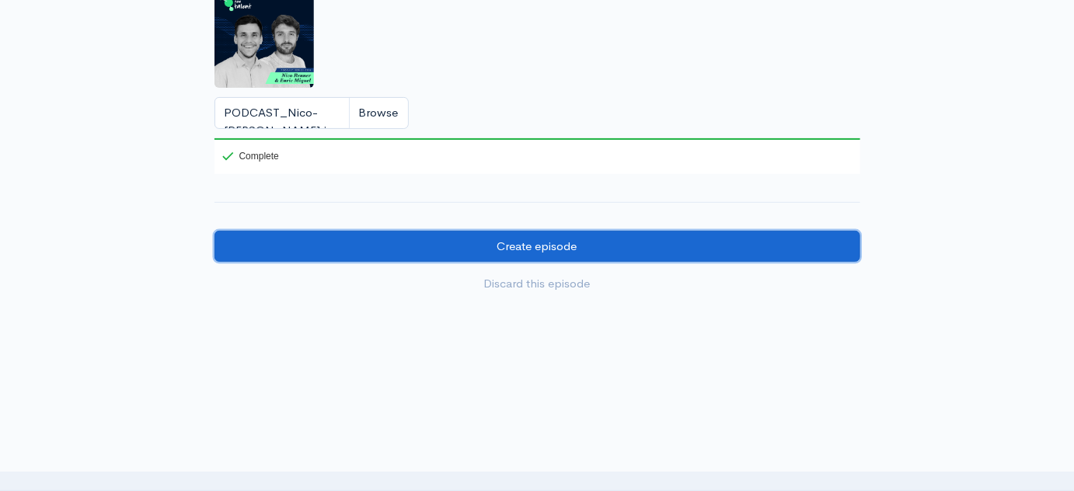
click at [404, 231] on input "Create episode" at bounding box center [537, 247] width 646 height 32
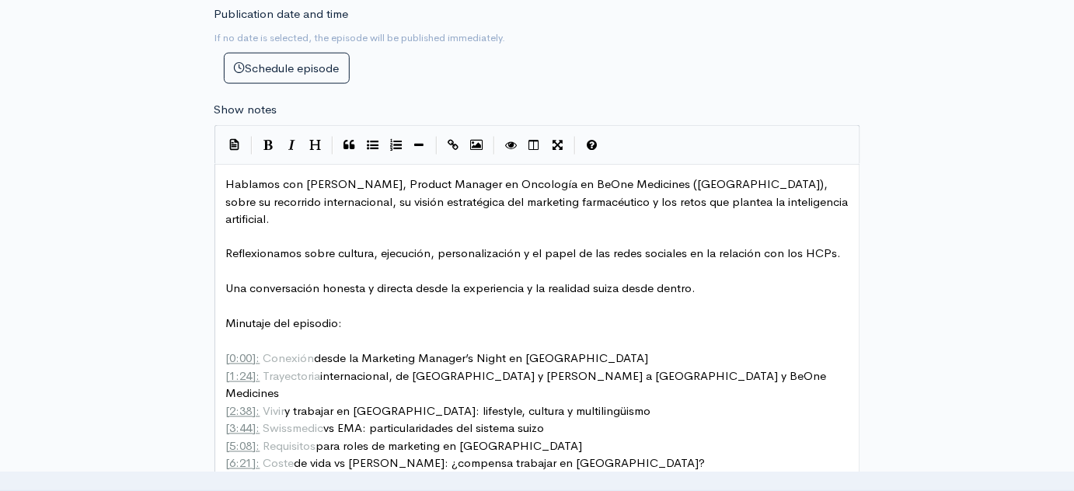
scroll to position [708, 0]
